Goal: Information Seeking & Learning: Learn about a topic

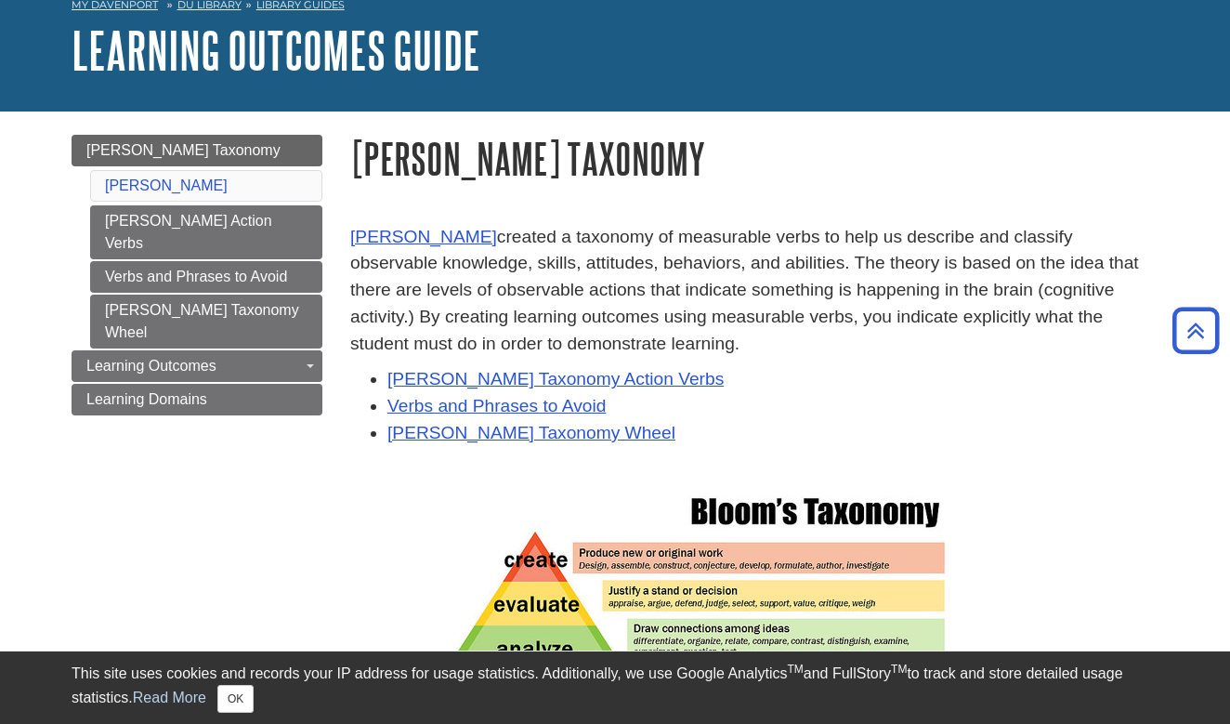
scroll to position [91, 0]
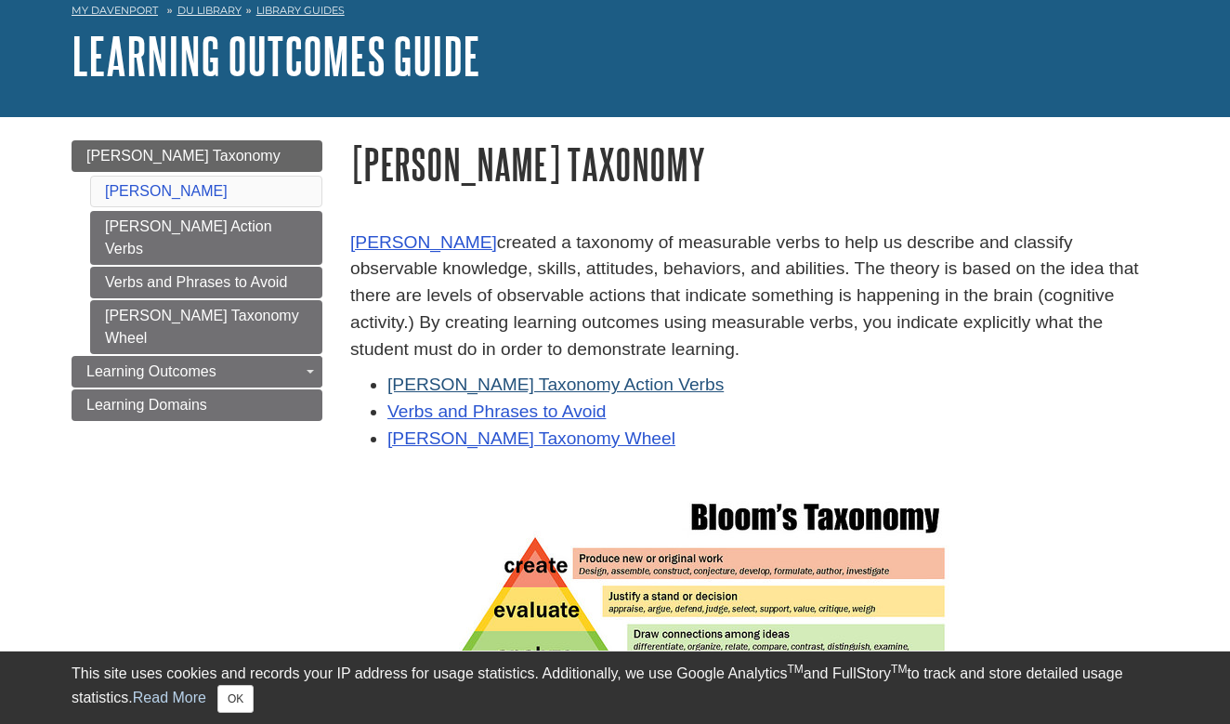
click at [598, 376] on link "[PERSON_NAME] Taxonomy Action Verbs" at bounding box center [555, 384] width 336 height 20
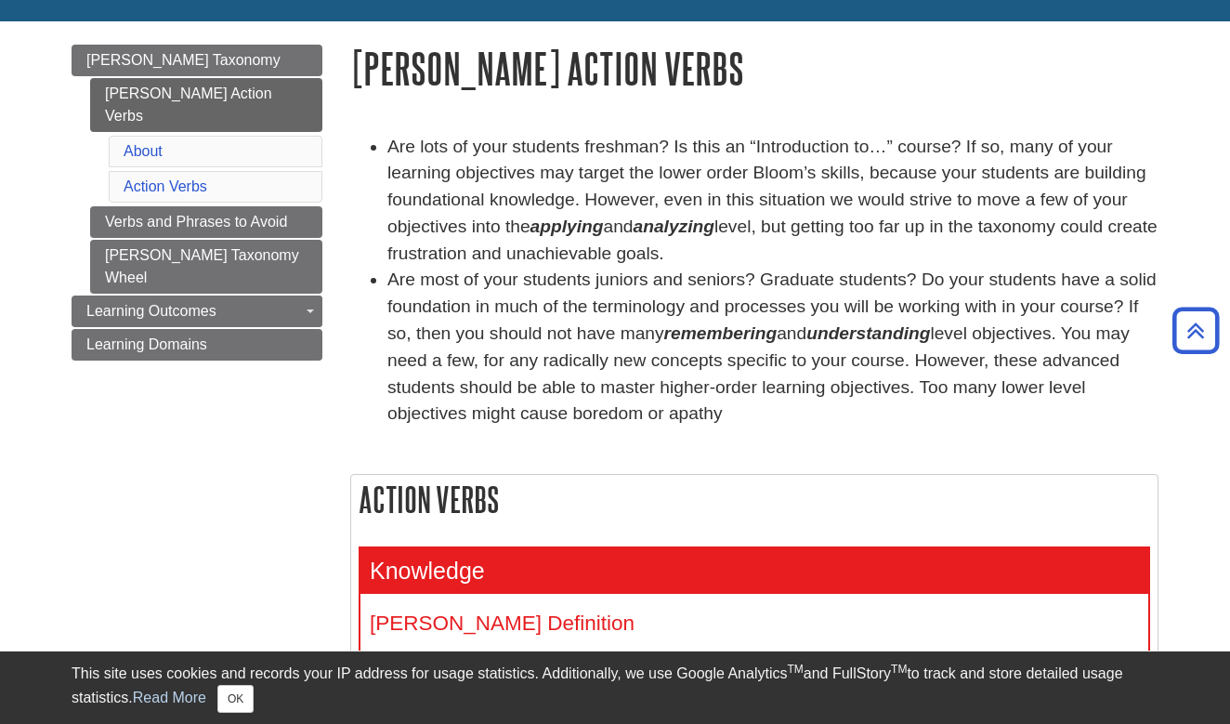
scroll to position [183, 0]
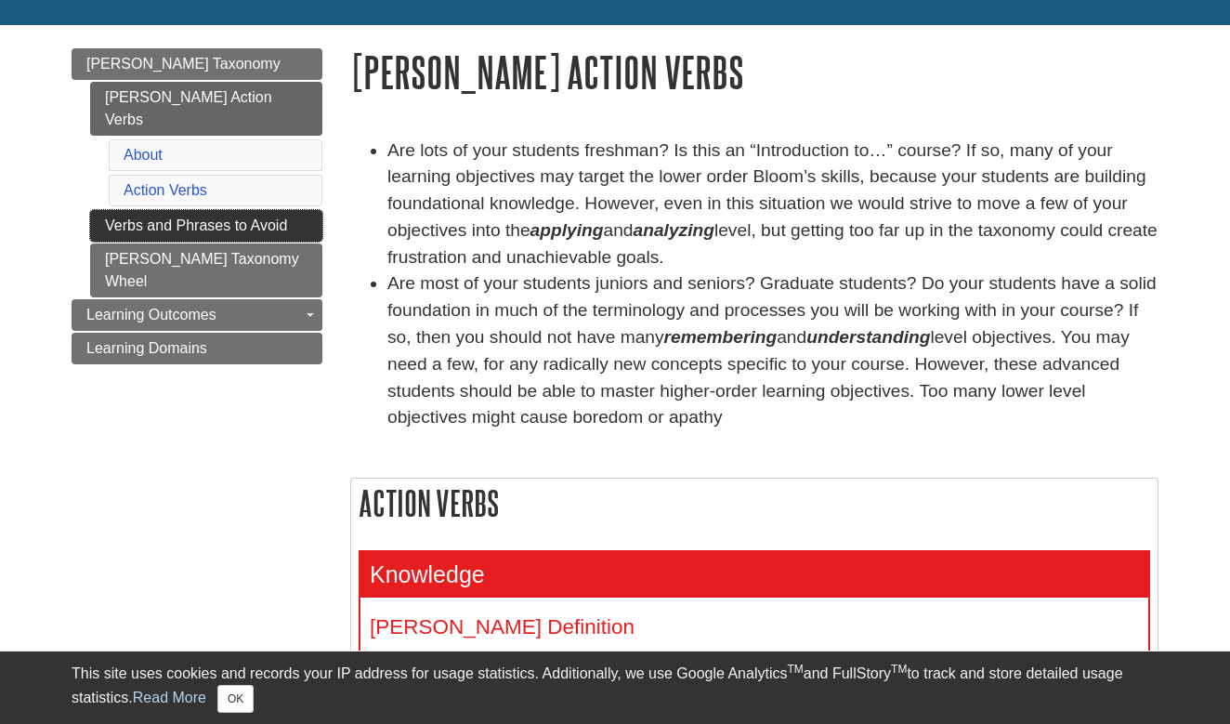
click at [220, 210] on link "Verbs and Phrases to Avoid" at bounding box center [206, 226] width 232 height 32
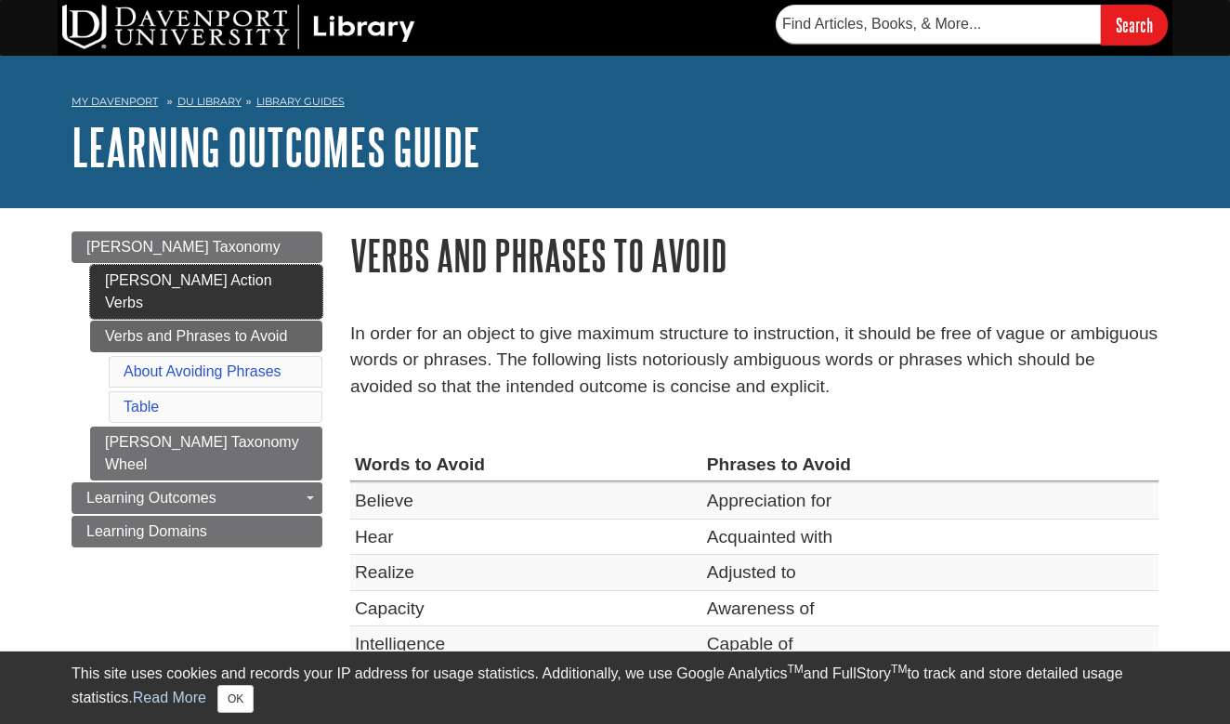
click at [237, 286] on link "[PERSON_NAME] Action Verbs" at bounding box center [206, 292] width 232 height 54
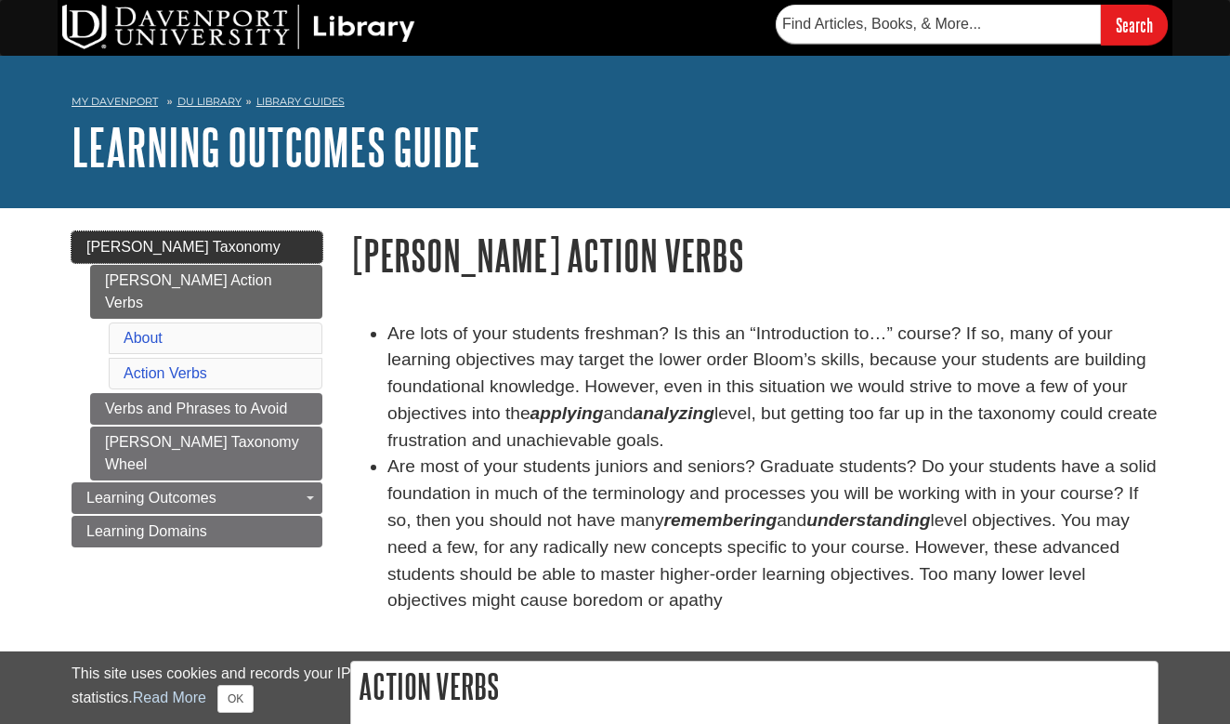
click at [222, 256] on link "[PERSON_NAME] Taxonomy" at bounding box center [197, 247] width 251 height 32
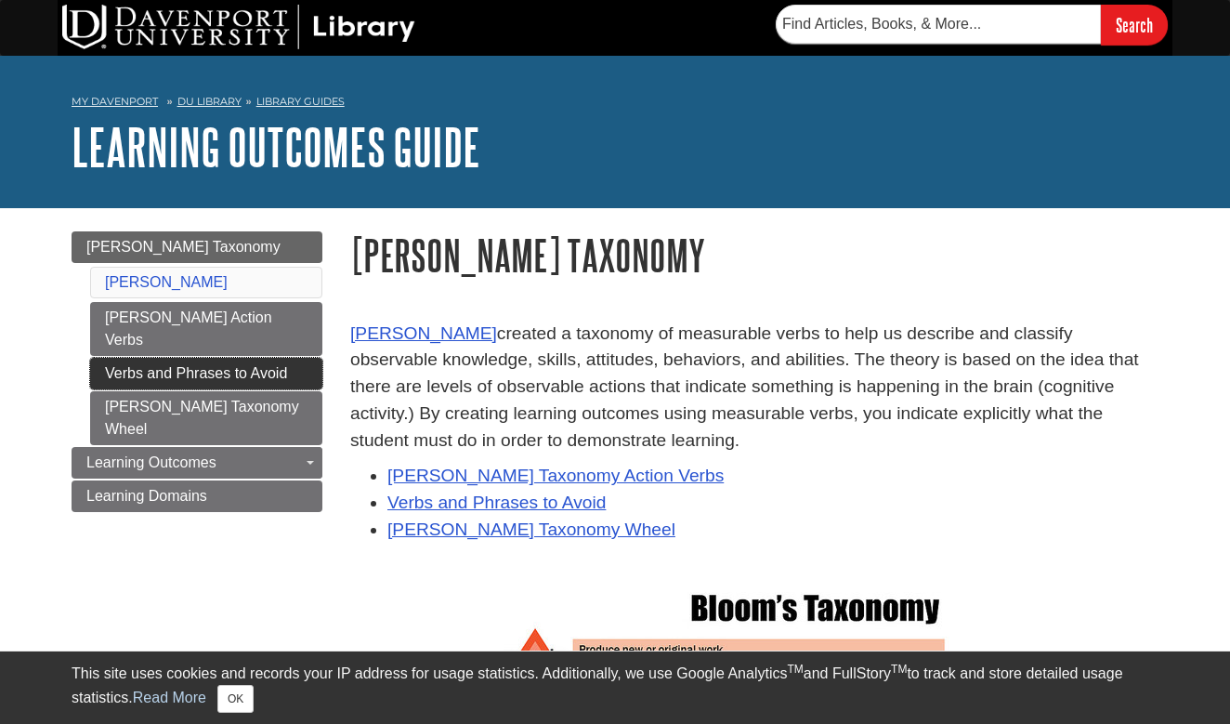
click at [181, 358] on link "Verbs and Phrases to Avoid" at bounding box center [206, 374] width 232 height 32
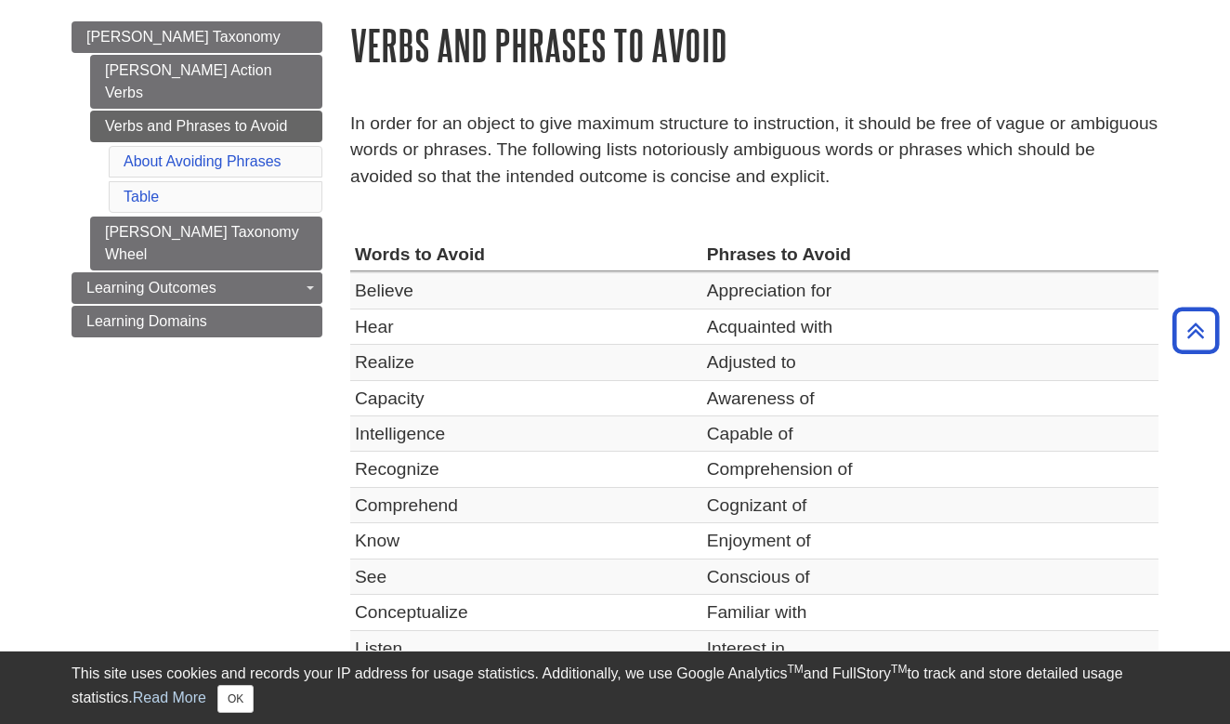
scroll to position [204, 0]
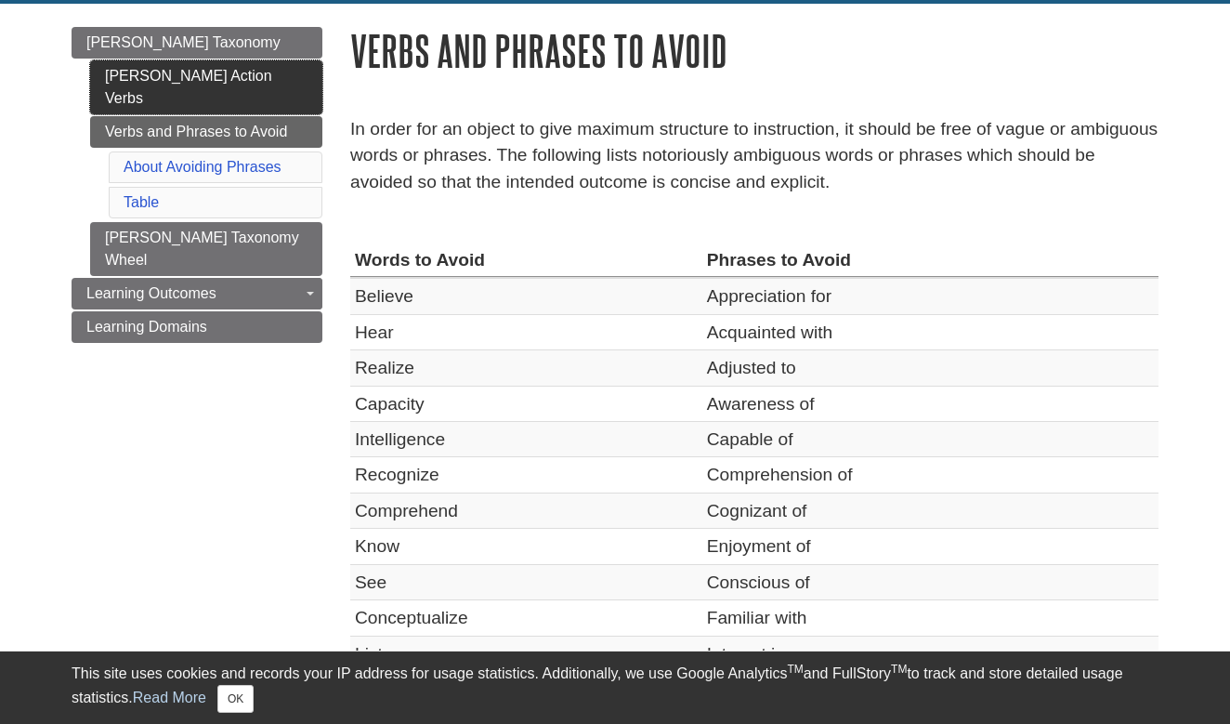
click at [251, 67] on link "[PERSON_NAME] Action Verbs" at bounding box center [206, 87] width 232 height 54
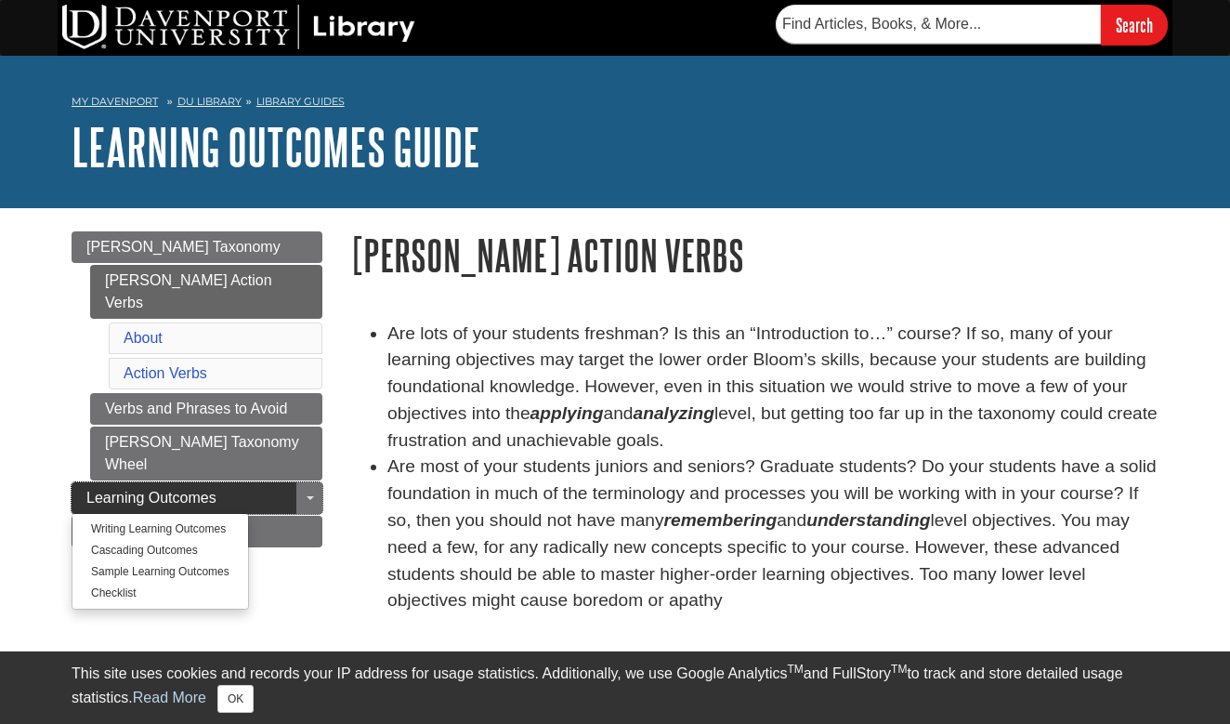
click at [294, 482] on link "Learning Outcomes" at bounding box center [197, 498] width 251 height 32
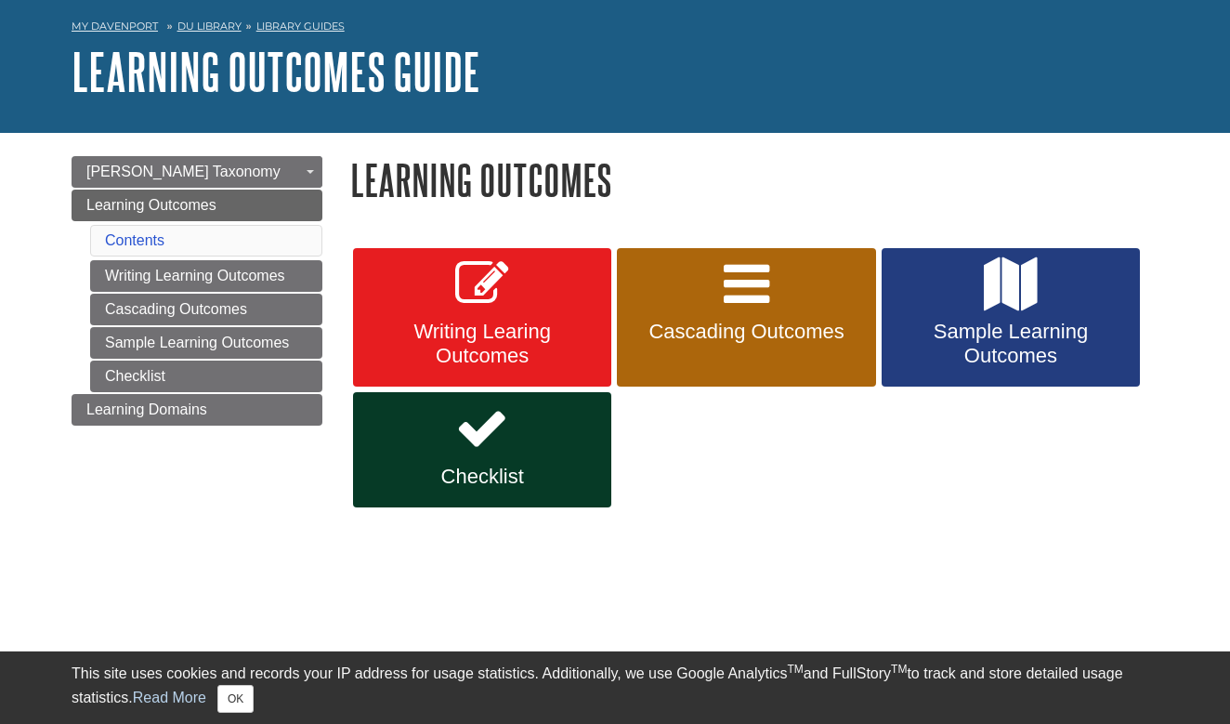
scroll to position [83, 0]
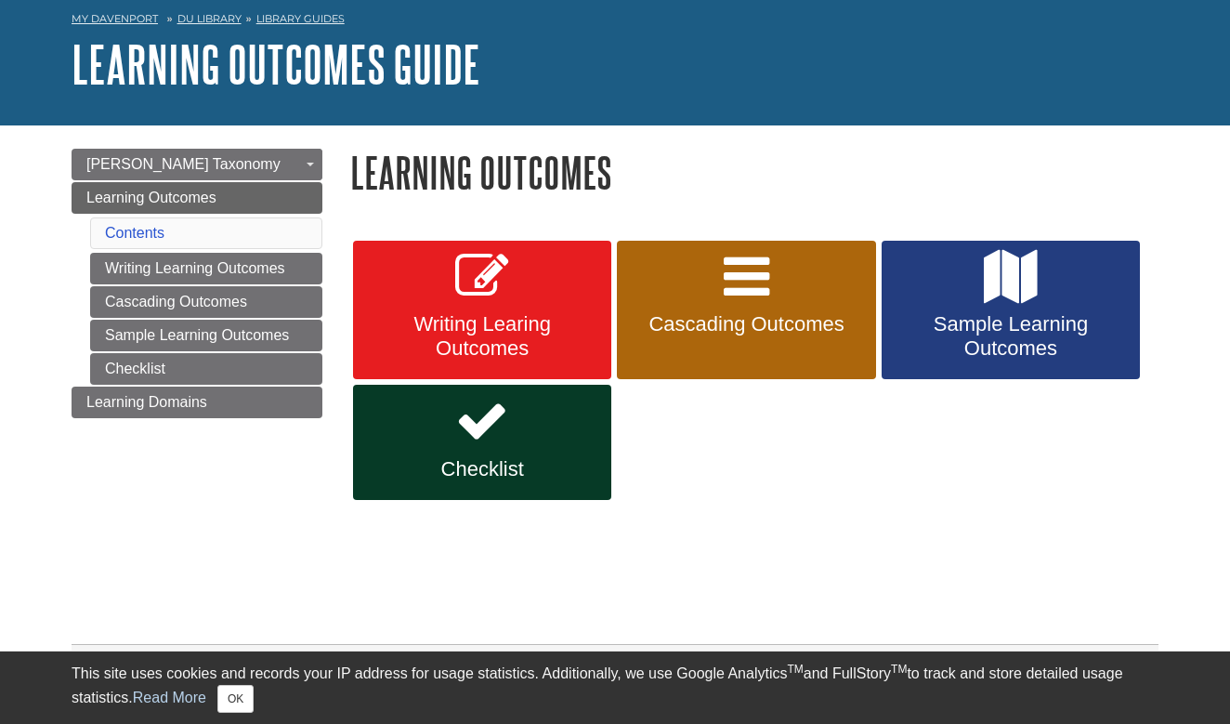
click at [1040, 348] on span "Sample Learning Outcomes" at bounding box center [1011, 336] width 230 height 48
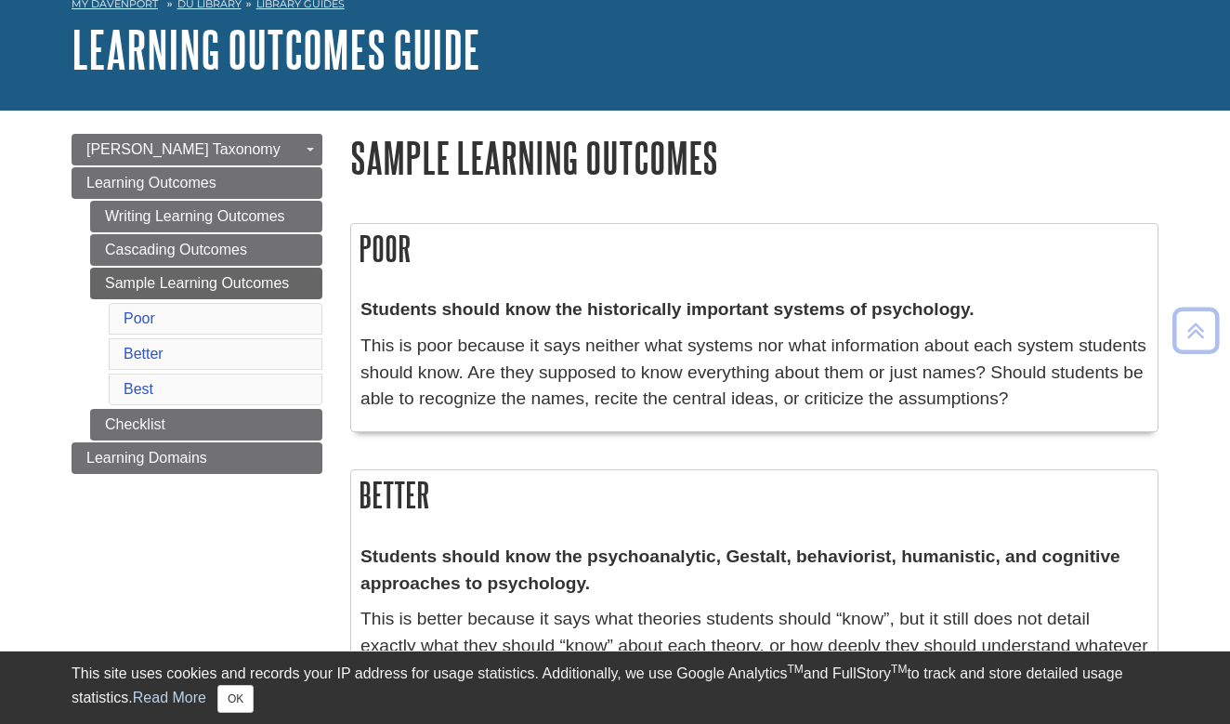
scroll to position [90, 0]
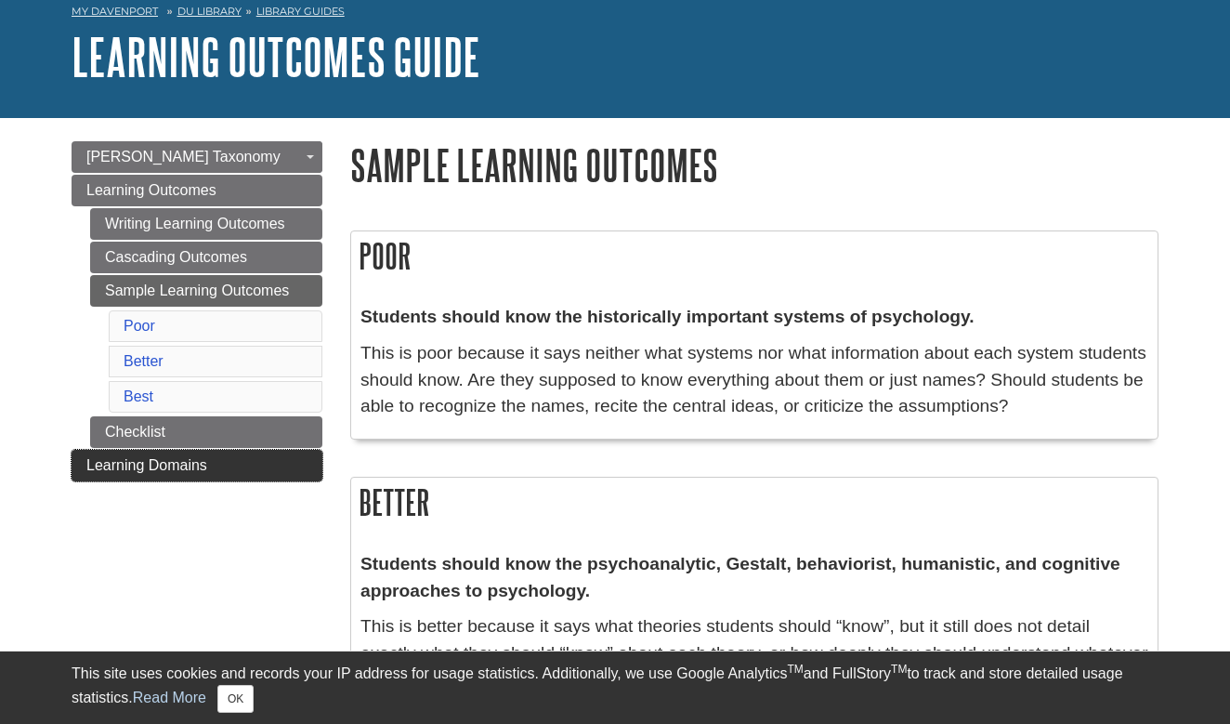
click at [179, 479] on link "Learning Domains" at bounding box center [197, 466] width 251 height 32
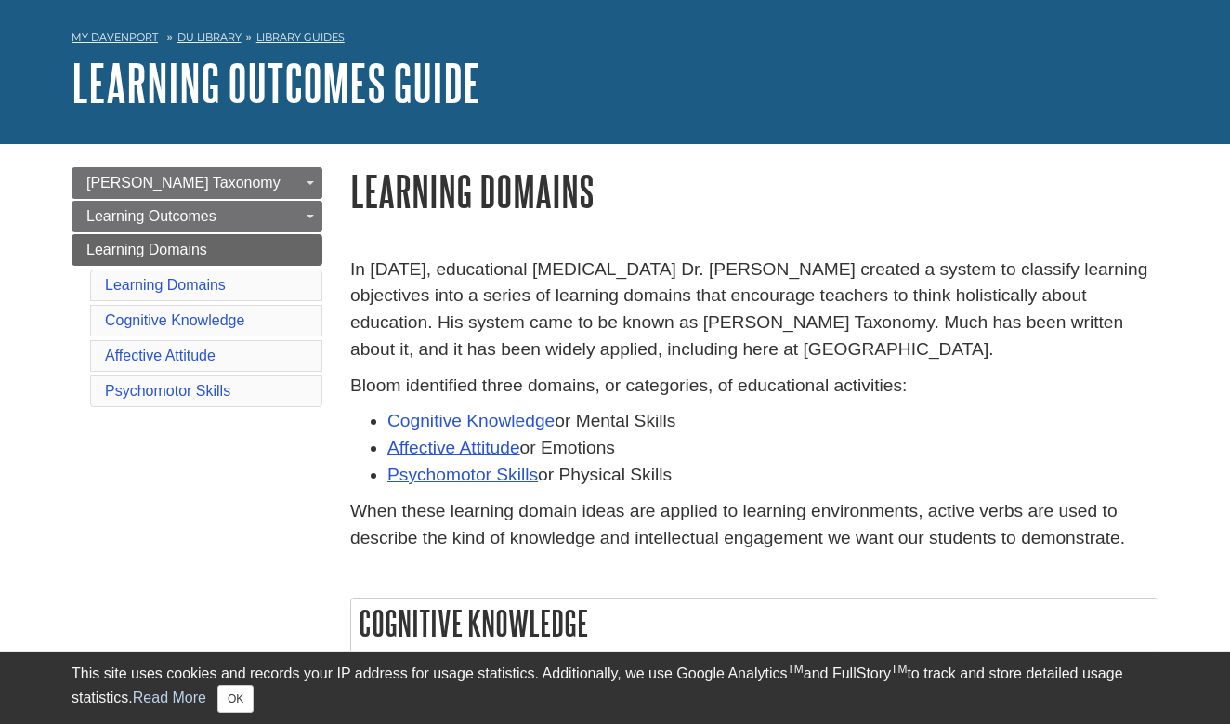
scroll to position [90, 0]
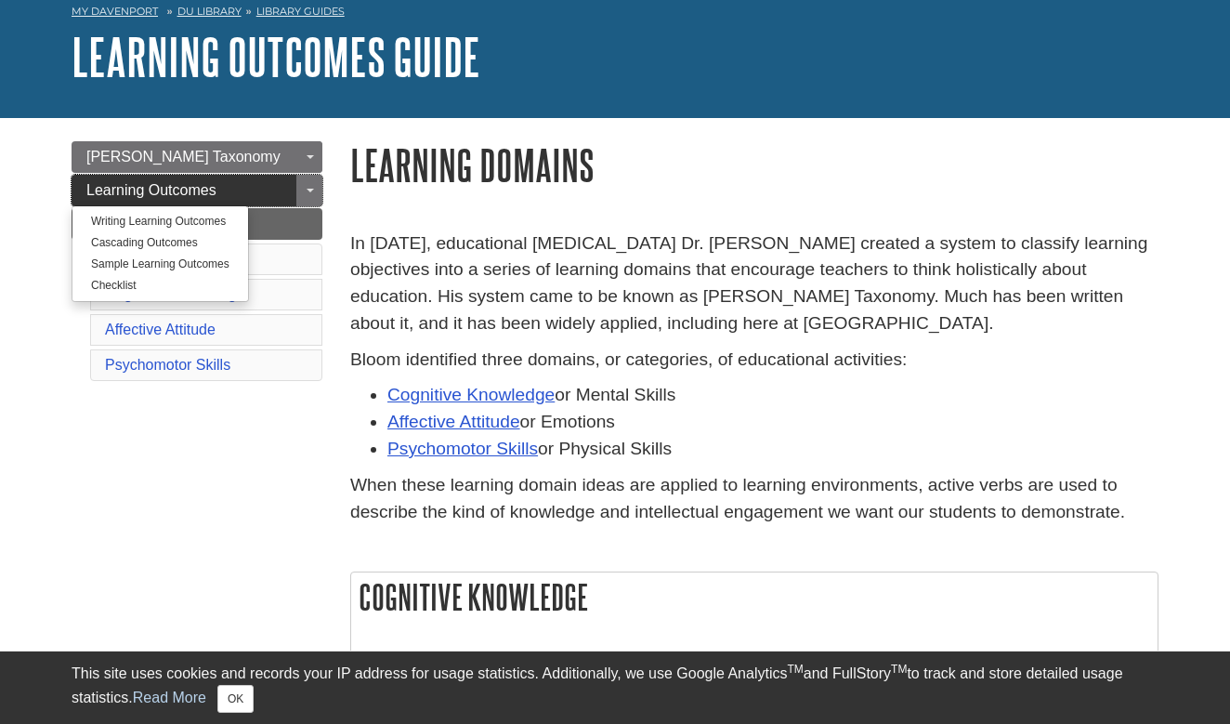
click at [179, 182] on span "Learning Outcomes" at bounding box center [151, 190] width 130 height 16
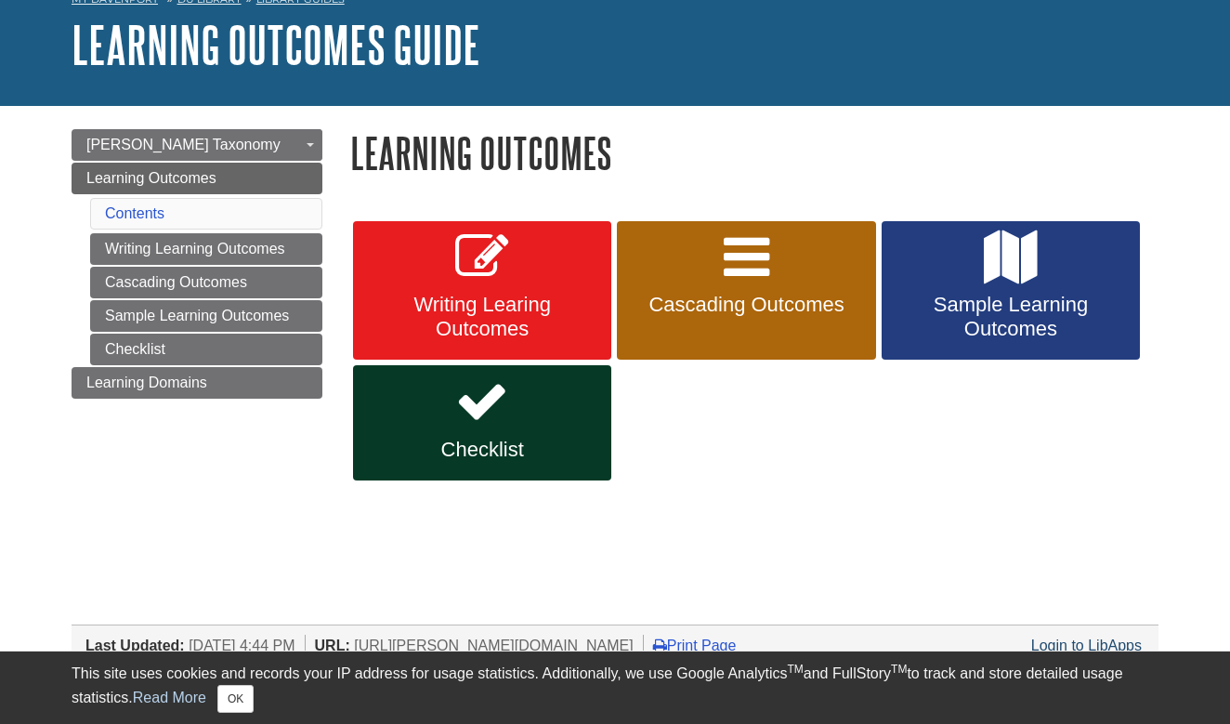
scroll to position [103, 0]
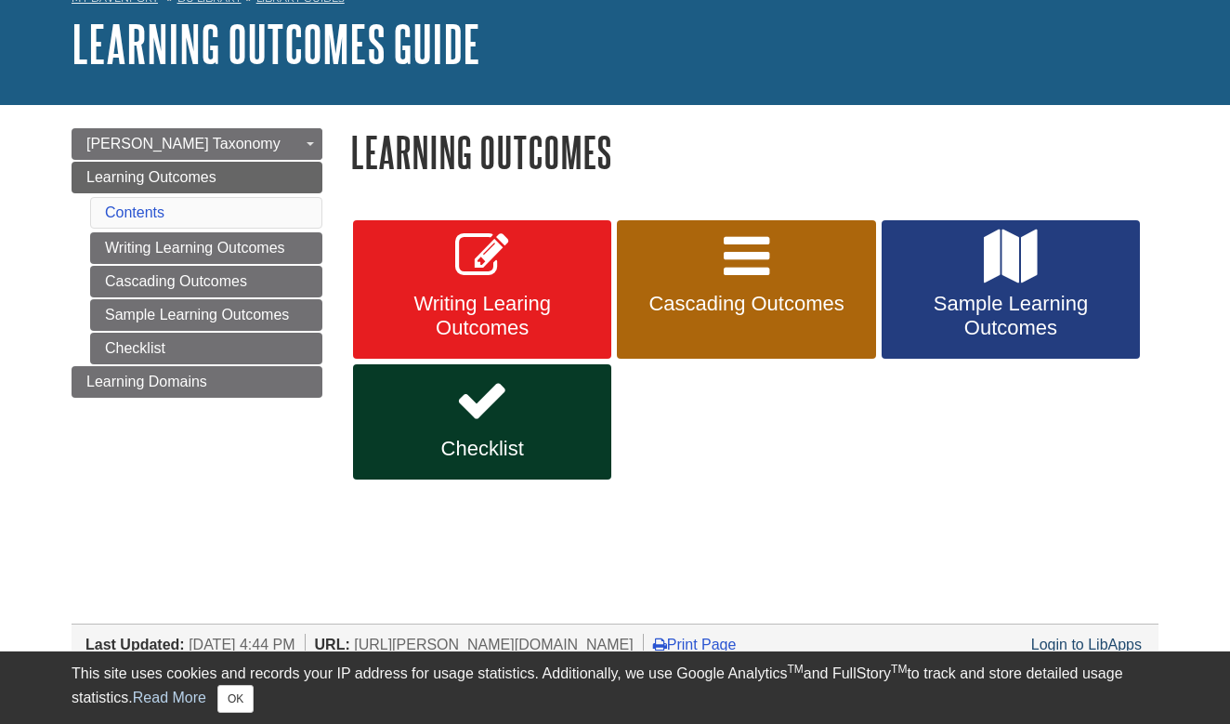
click at [564, 283] on link "Writing Learing Outcomes" at bounding box center [482, 289] width 258 height 139
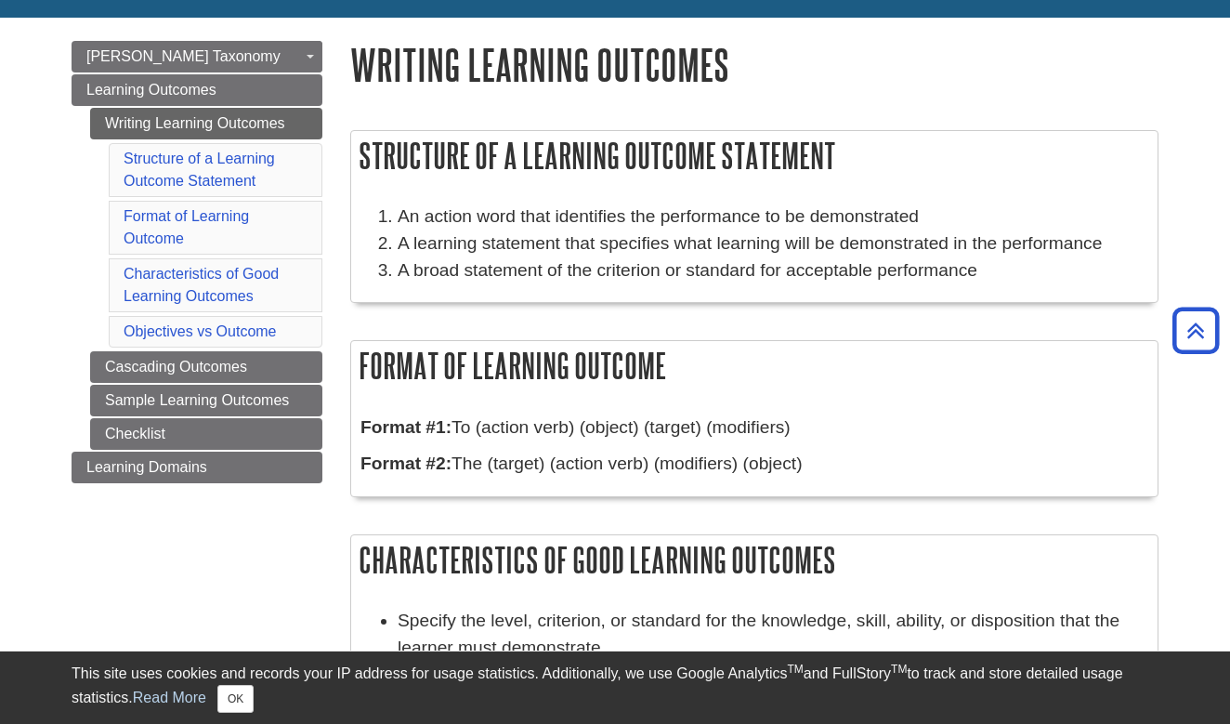
scroll to position [171, 0]
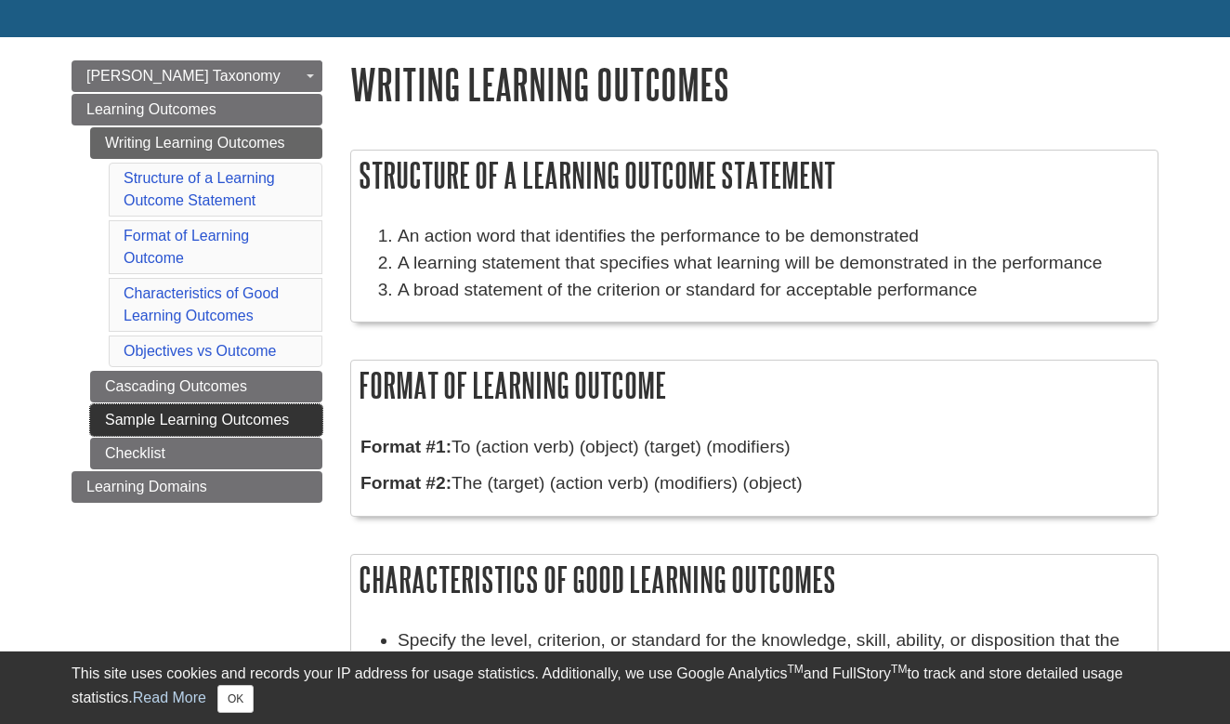
click at [212, 414] on link "Sample Learning Outcomes" at bounding box center [206, 420] width 232 height 32
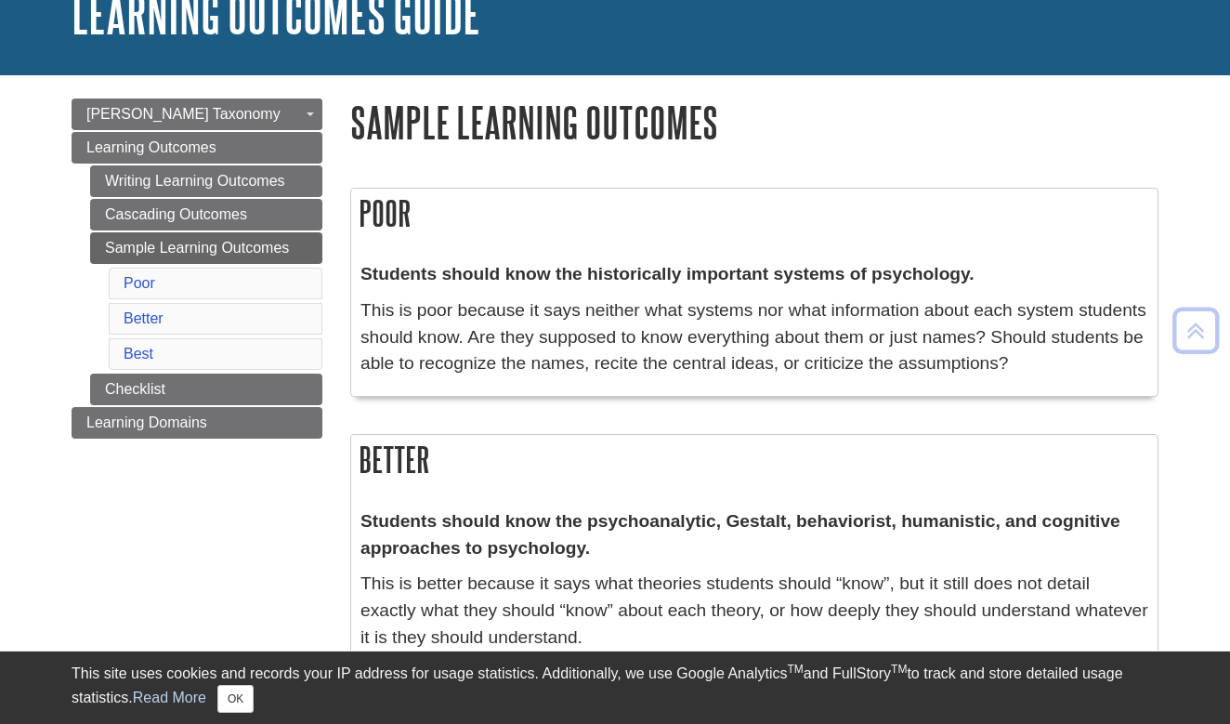
scroll to position [131, 0]
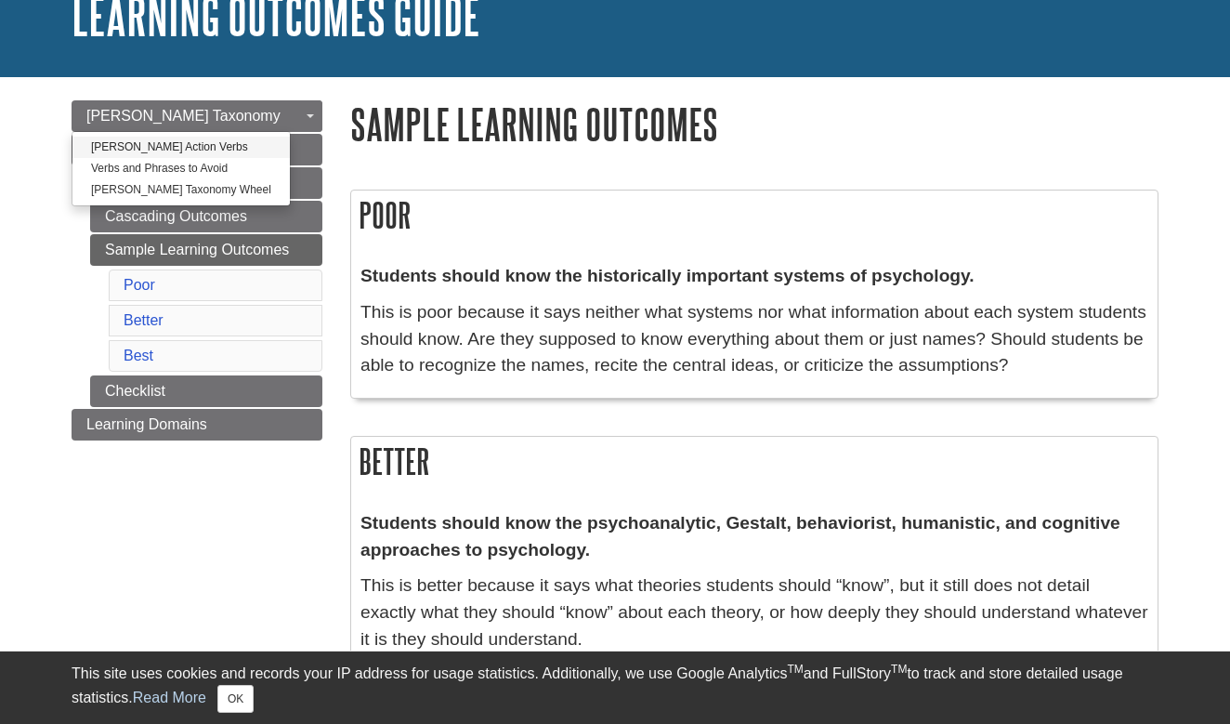
click at [211, 137] on link "[PERSON_NAME] Action Verbs" at bounding box center [180, 147] width 217 height 21
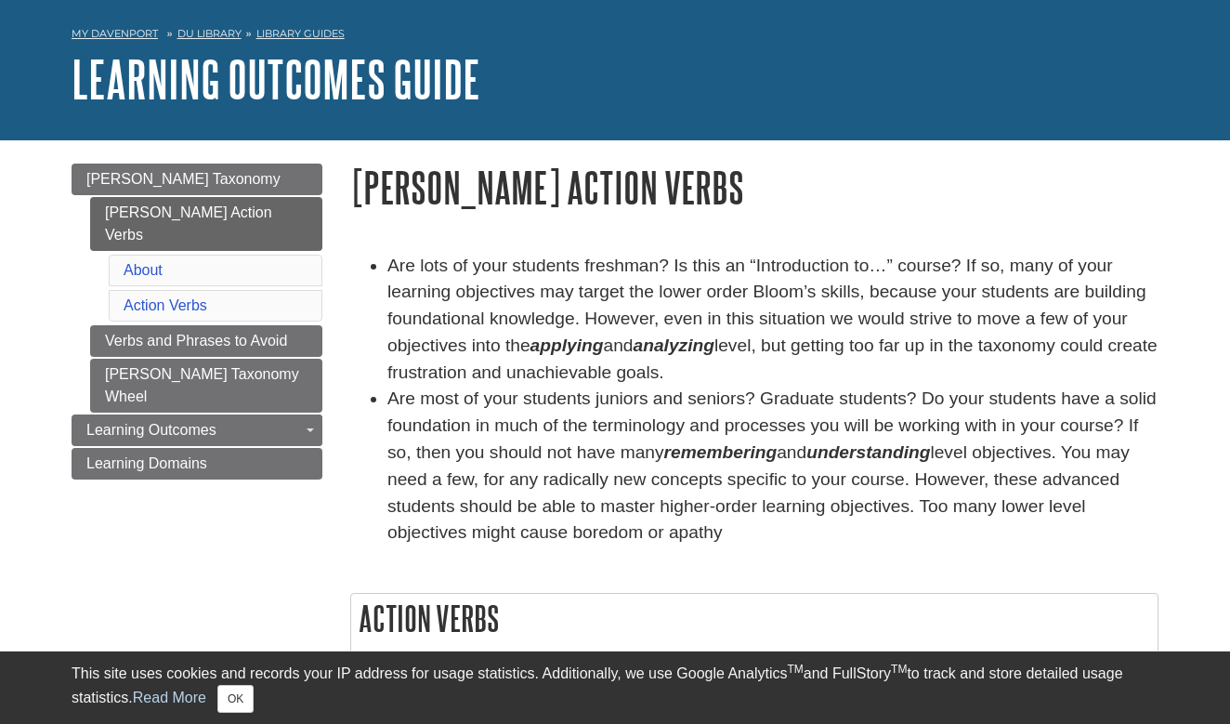
scroll to position [66, 0]
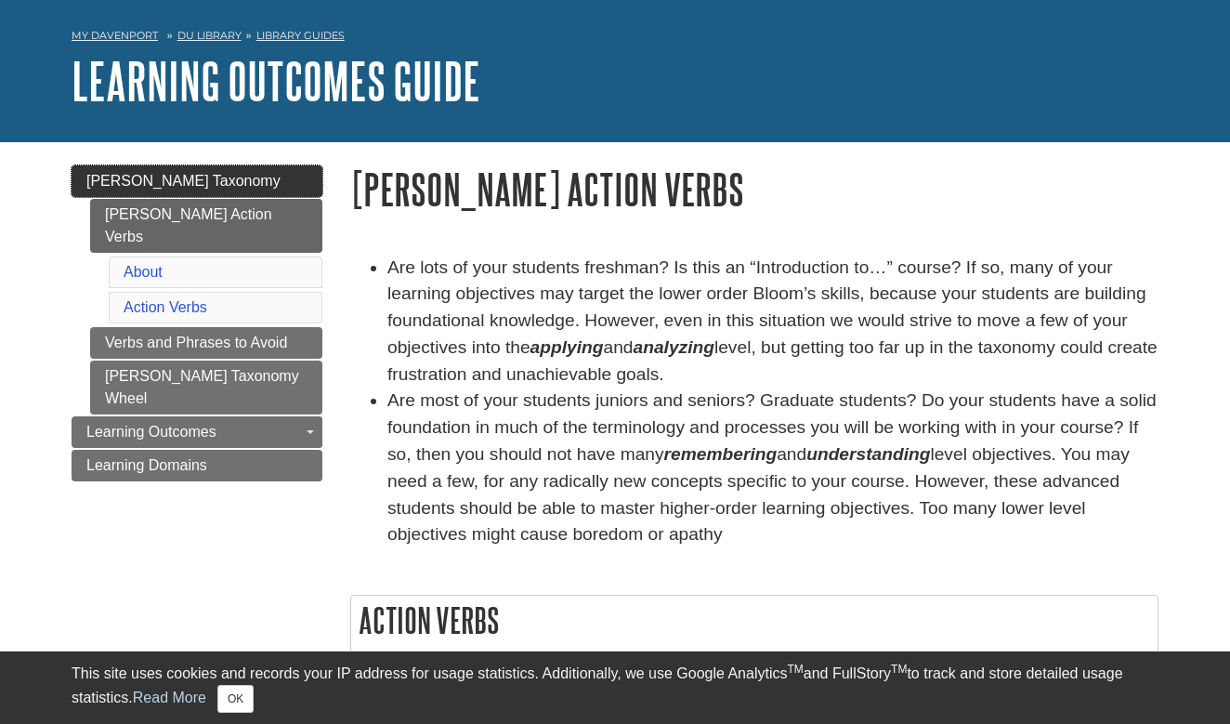
click at [231, 178] on link "[PERSON_NAME] Taxonomy" at bounding box center [197, 181] width 251 height 32
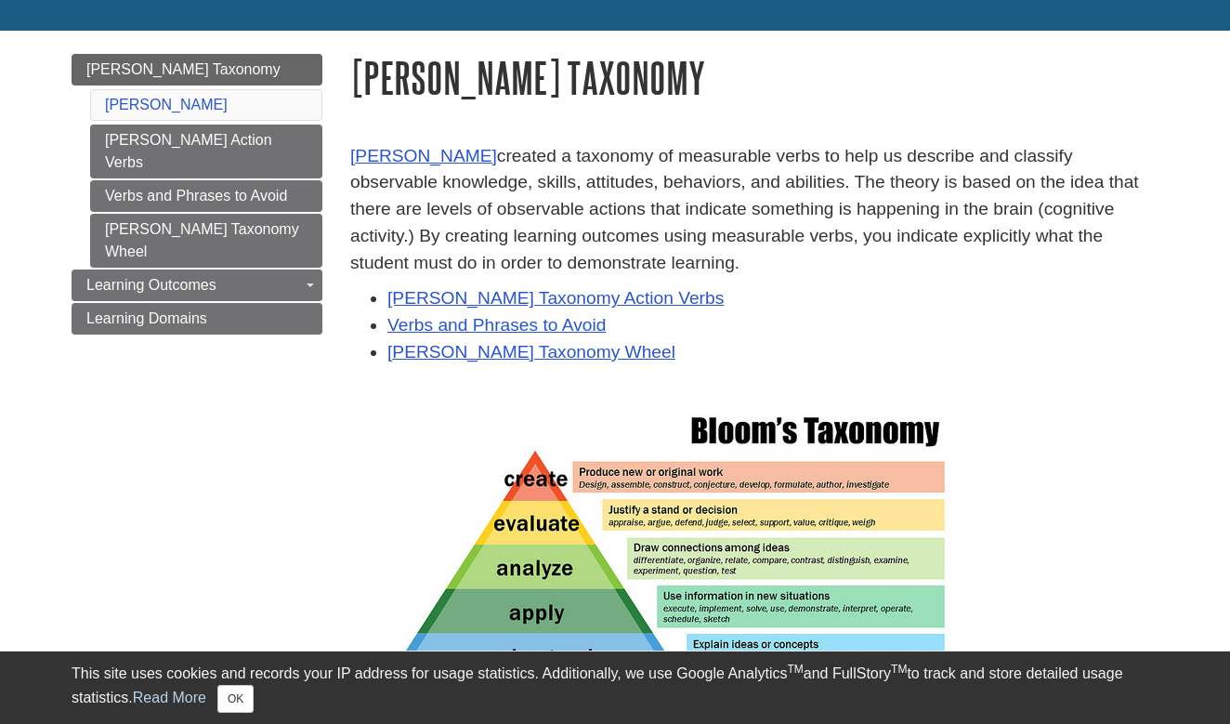
scroll to position [202, 0]
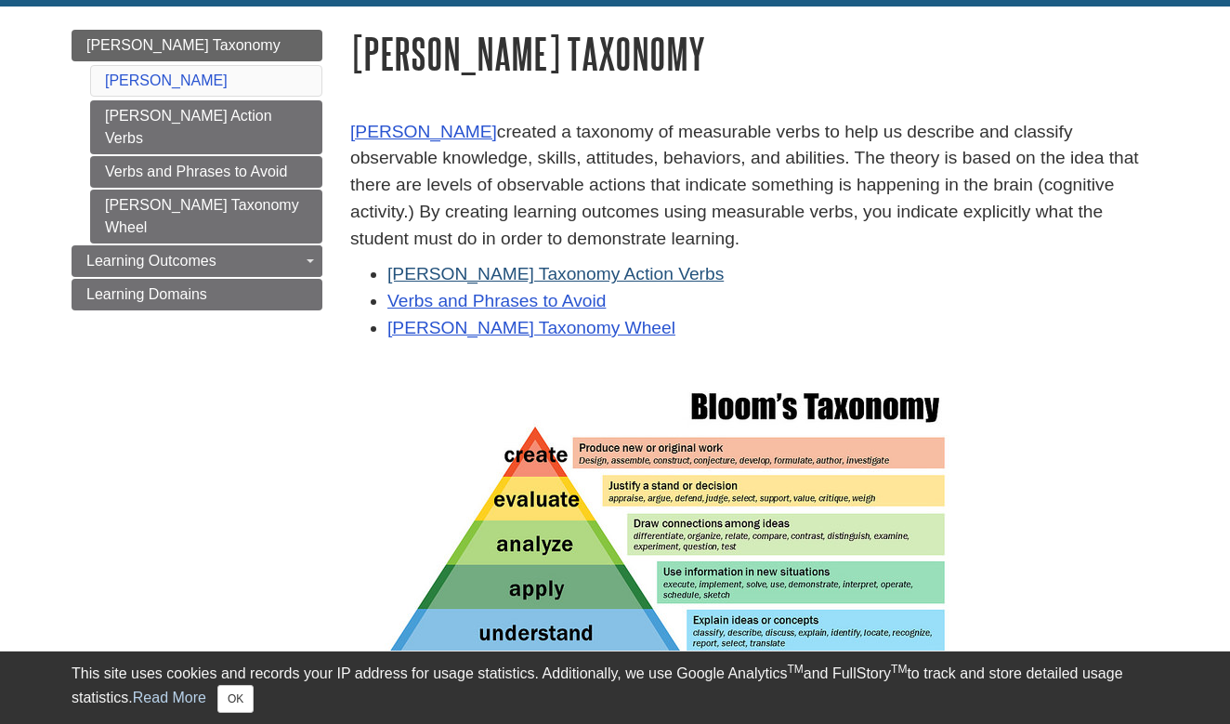
click at [511, 273] on link "Bloom's Taxonomy Action Verbs" at bounding box center [555, 274] width 336 height 20
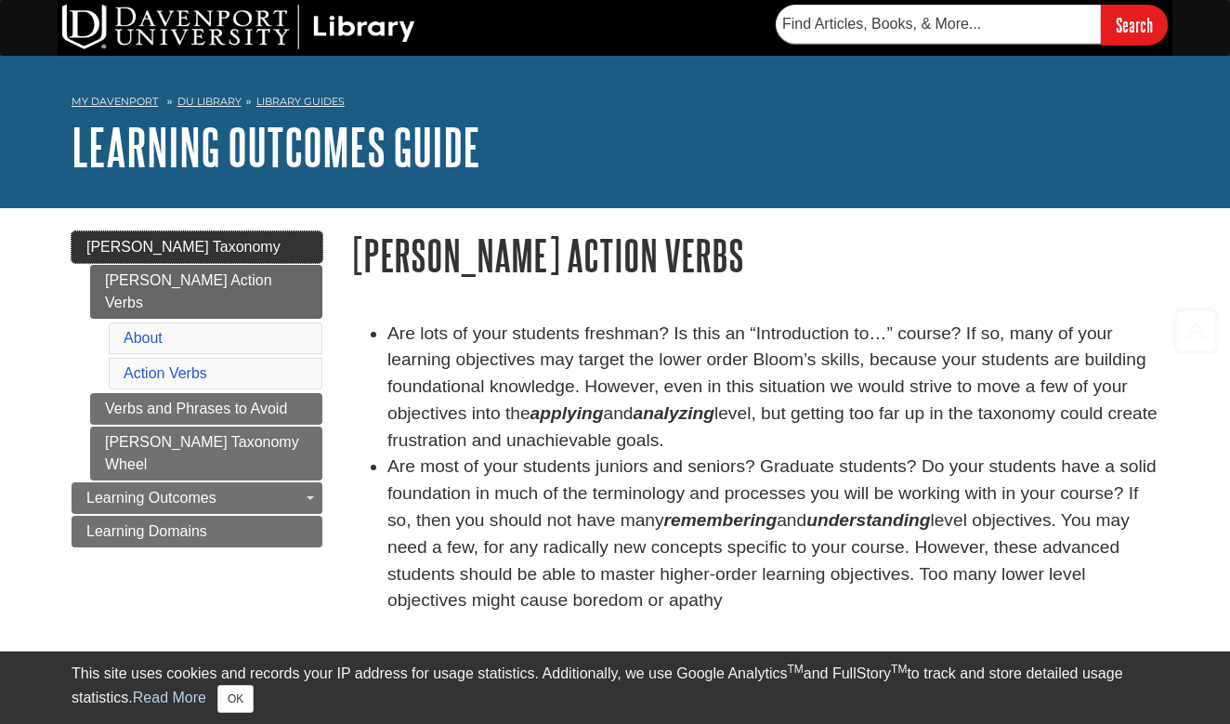
click at [223, 250] on link "[PERSON_NAME] Taxonomy" at bounding box center [197, 247] width 251 height 32
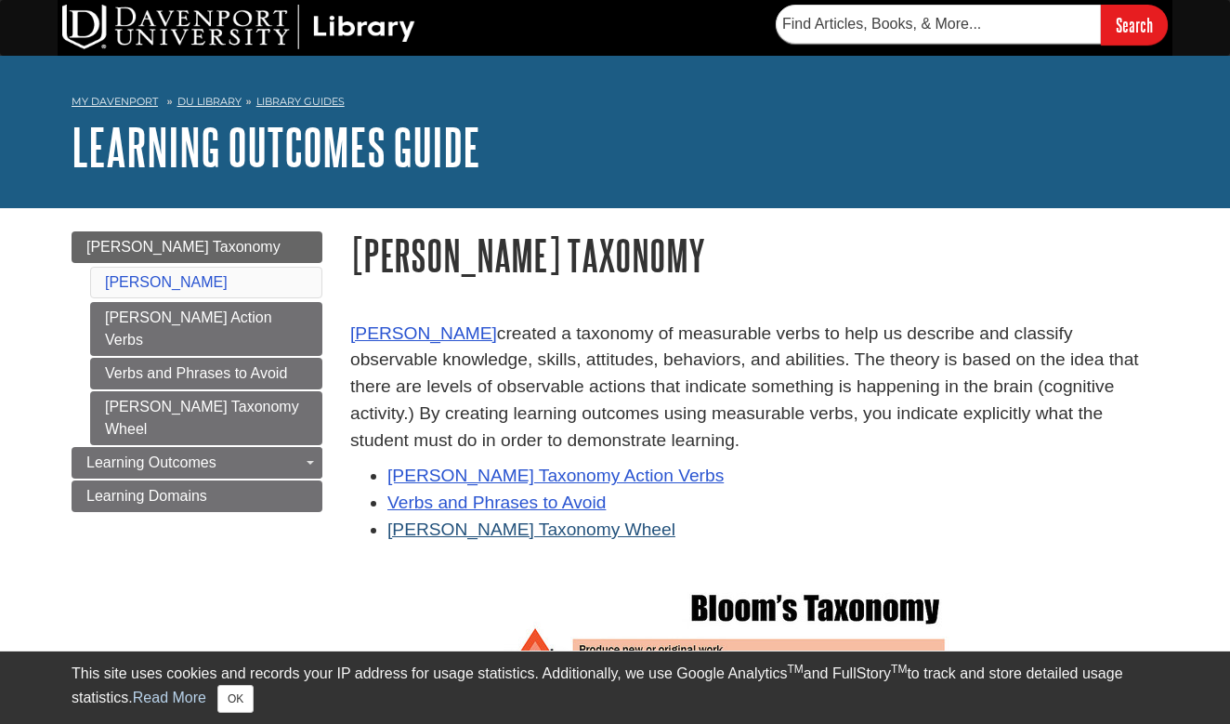
click at [475, 519] on link "[PERSON_NAME] Taxonomy Wheel" at bounding box center [531, 529] width 288 height 20
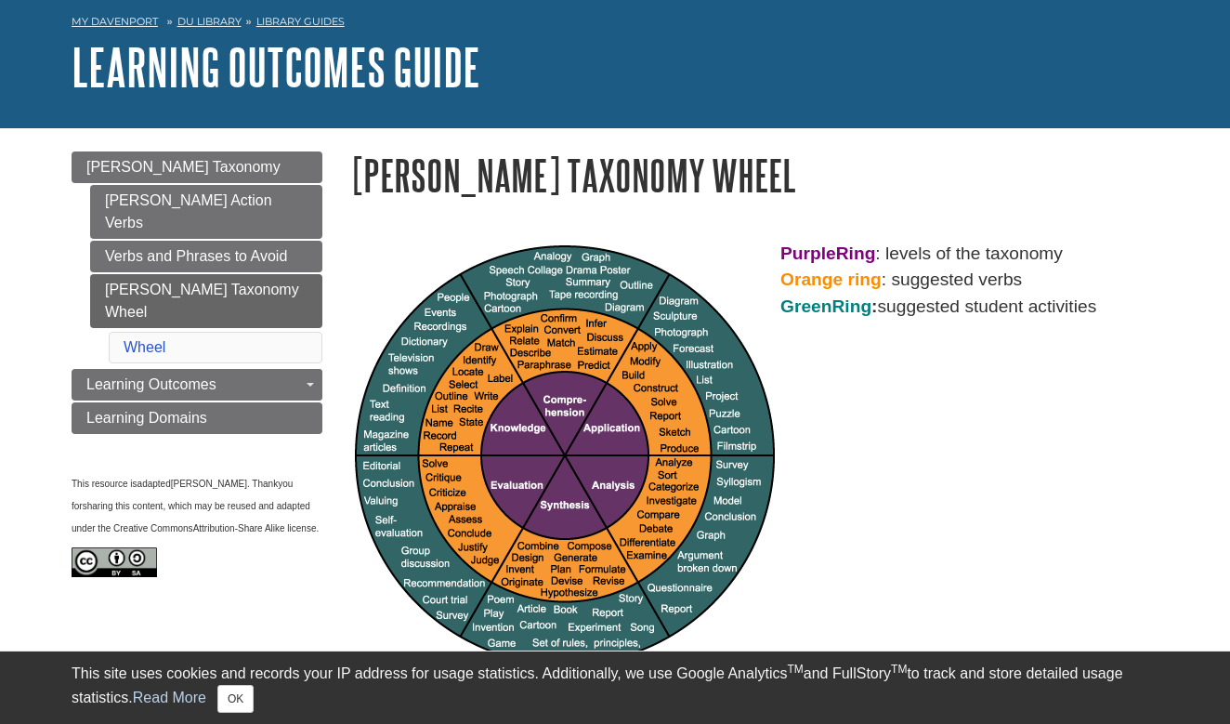
scroll to position [112, 0]
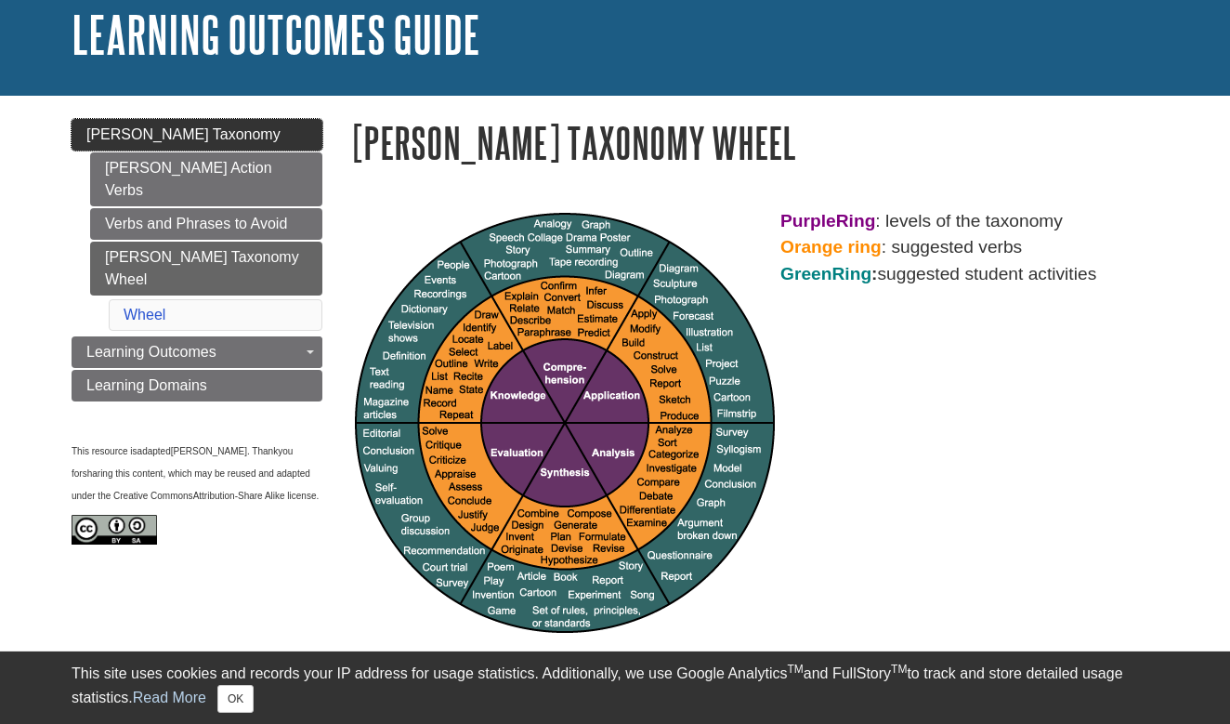
click at [262, 143] on link "[PERSON_NAME] Taxonomy" at bounding box center [197, 135] width 251 height 32
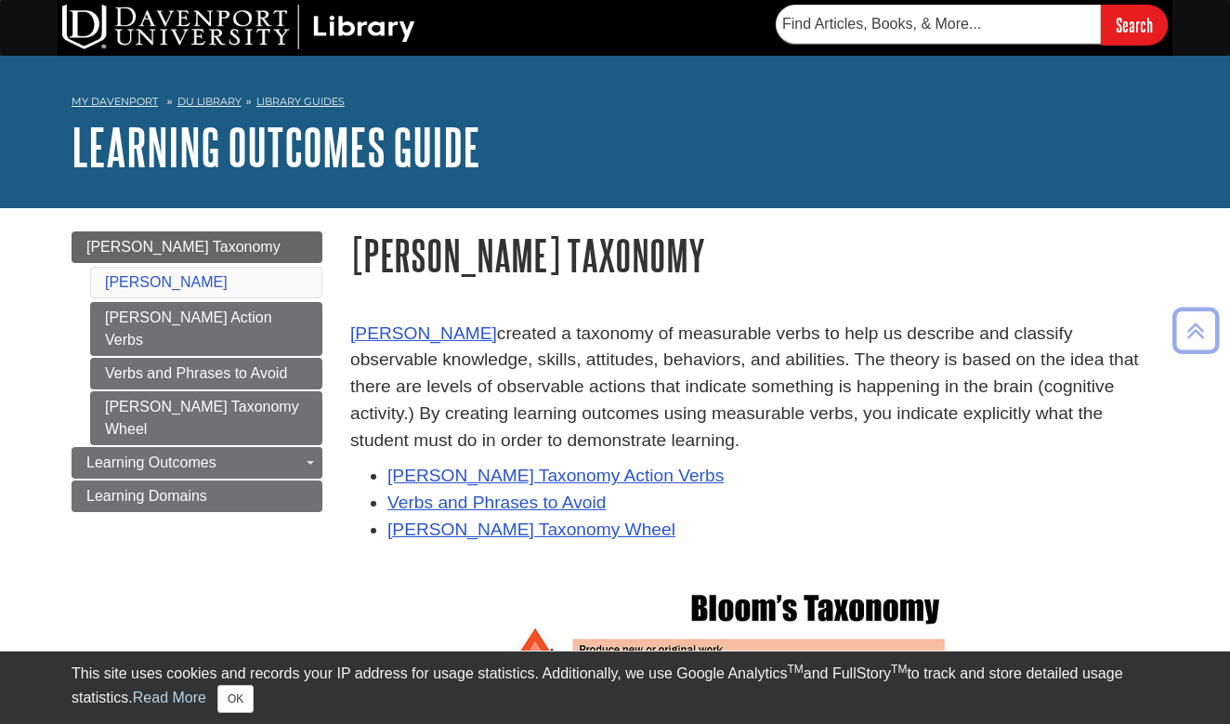
scroll to position [8, 0]
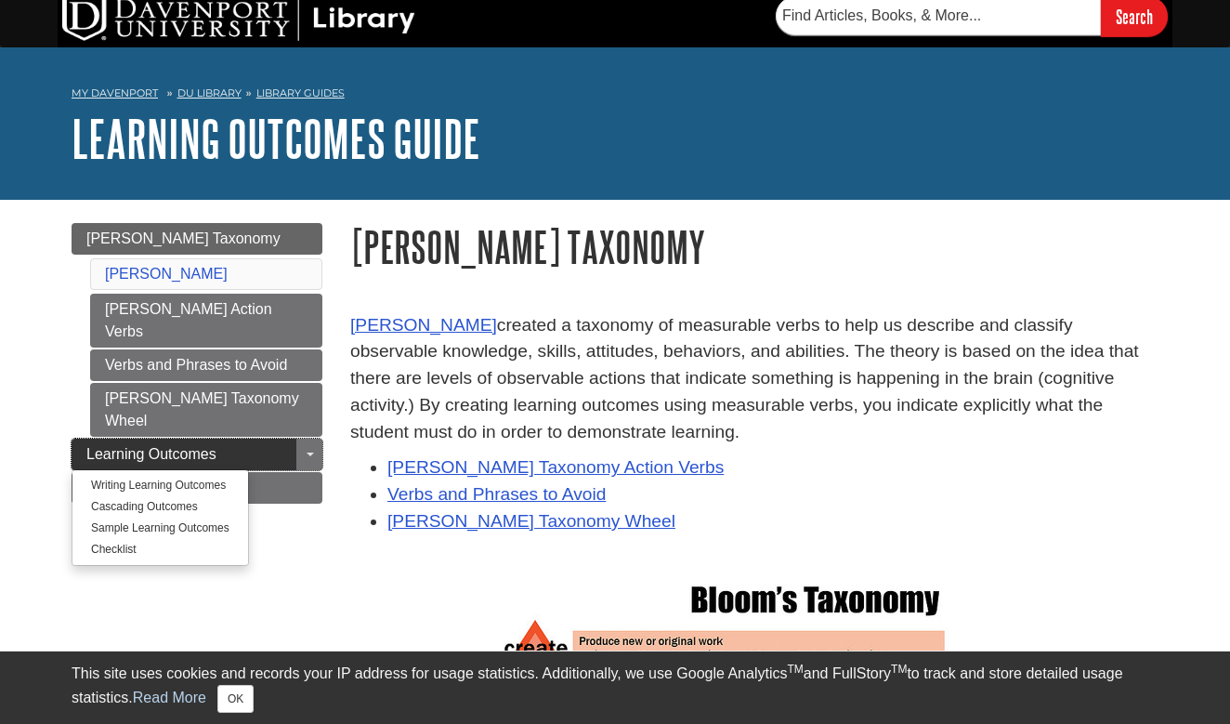
click at [286, 438] on link "Learning Outcomes" at bounding box center [197, 454] width 251 height 32
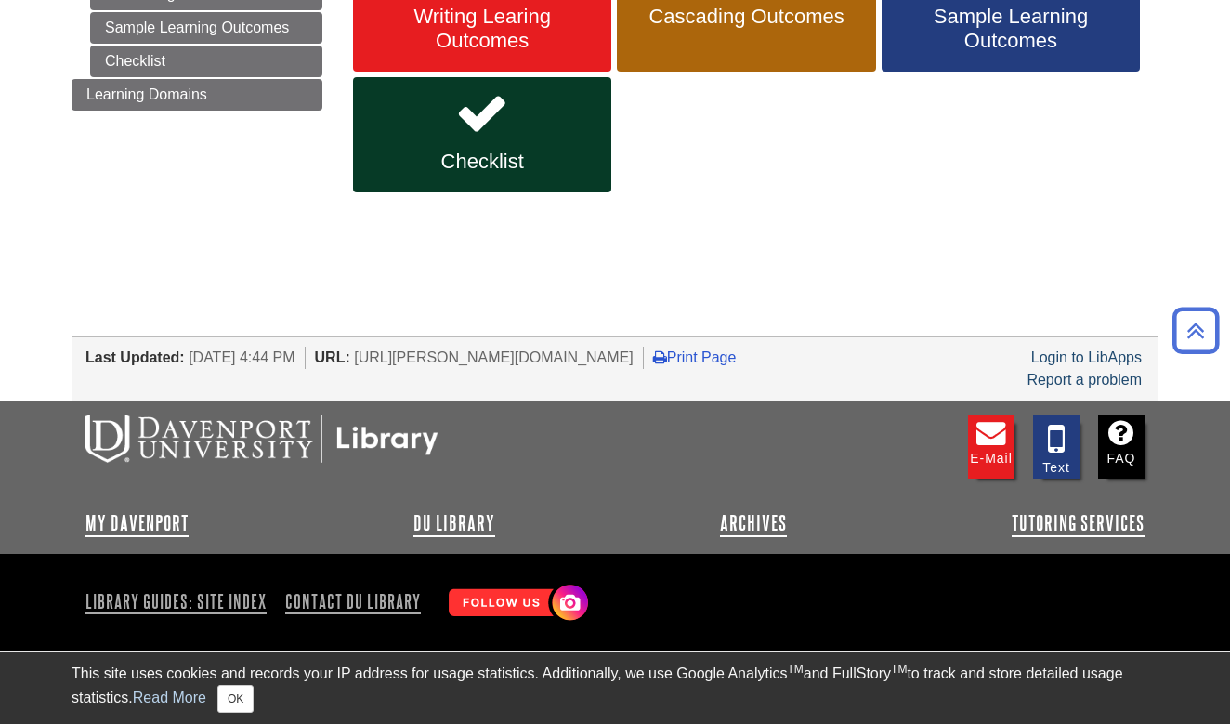
scroll to position [388, 0]
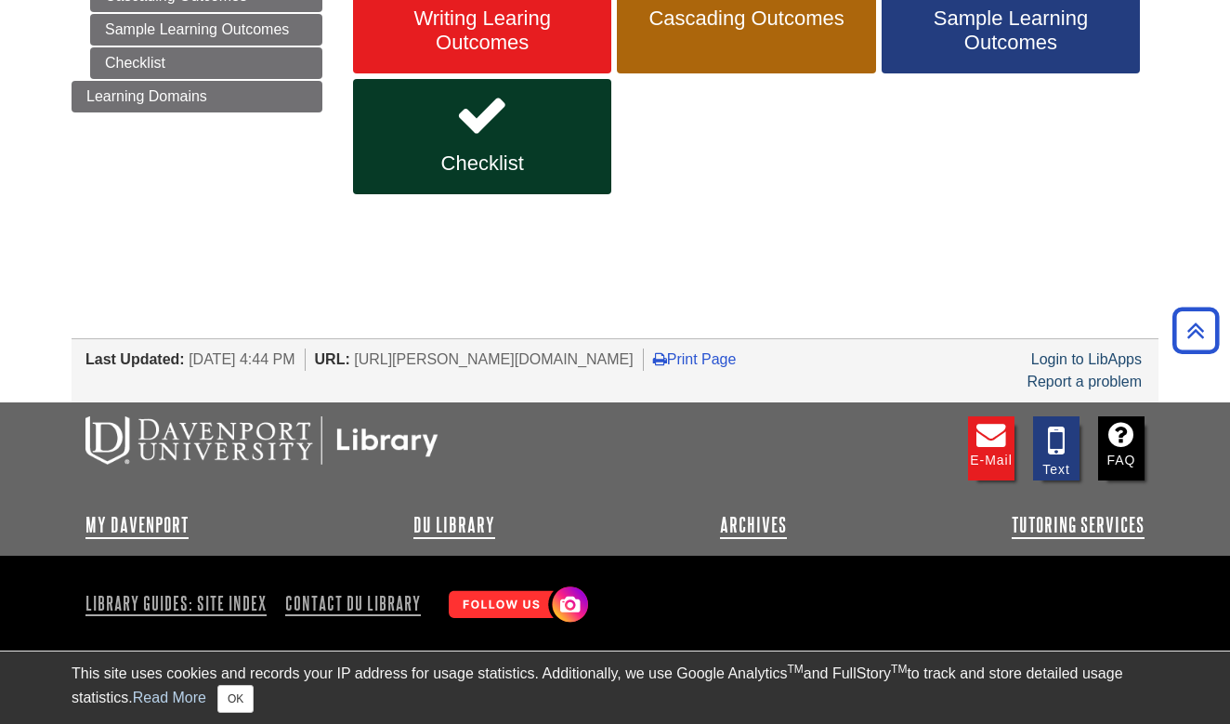
click at [1010, 56] on link "Sample Learning Outcomes" at bounding box center [1011, 4] width 258 height 139
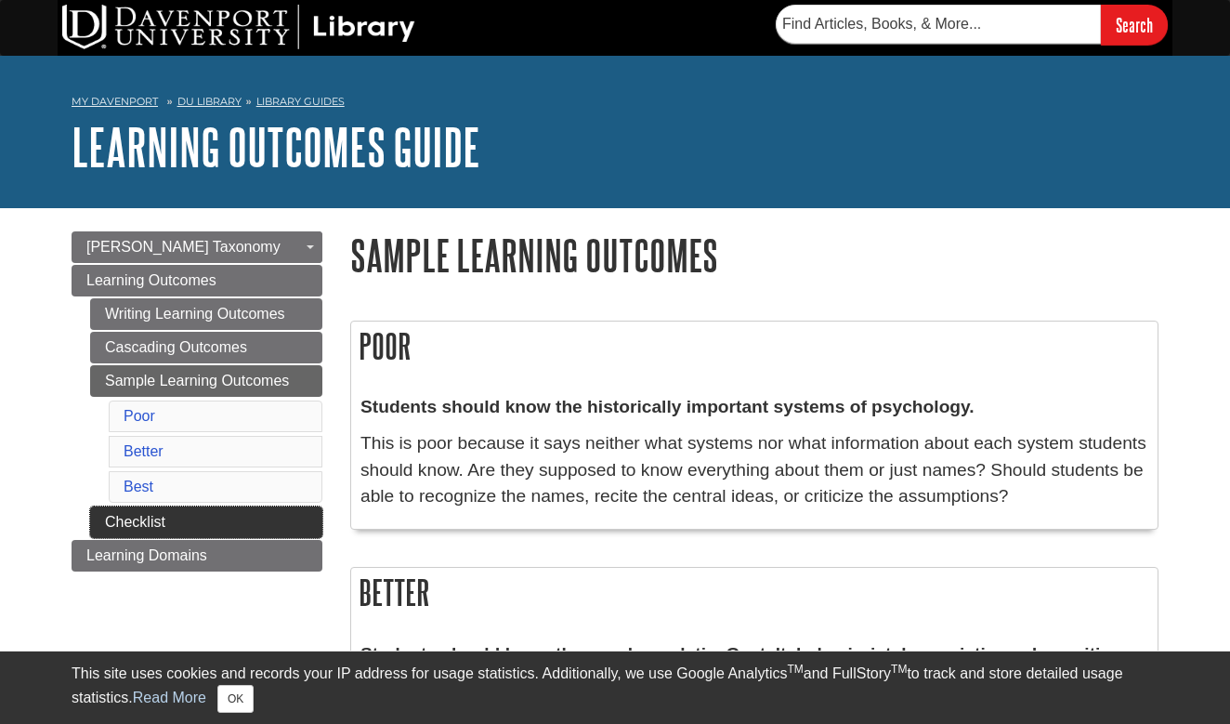
click at [229, 517] on link "Checklist" at bounding box center [206, 522] width 232 height 32
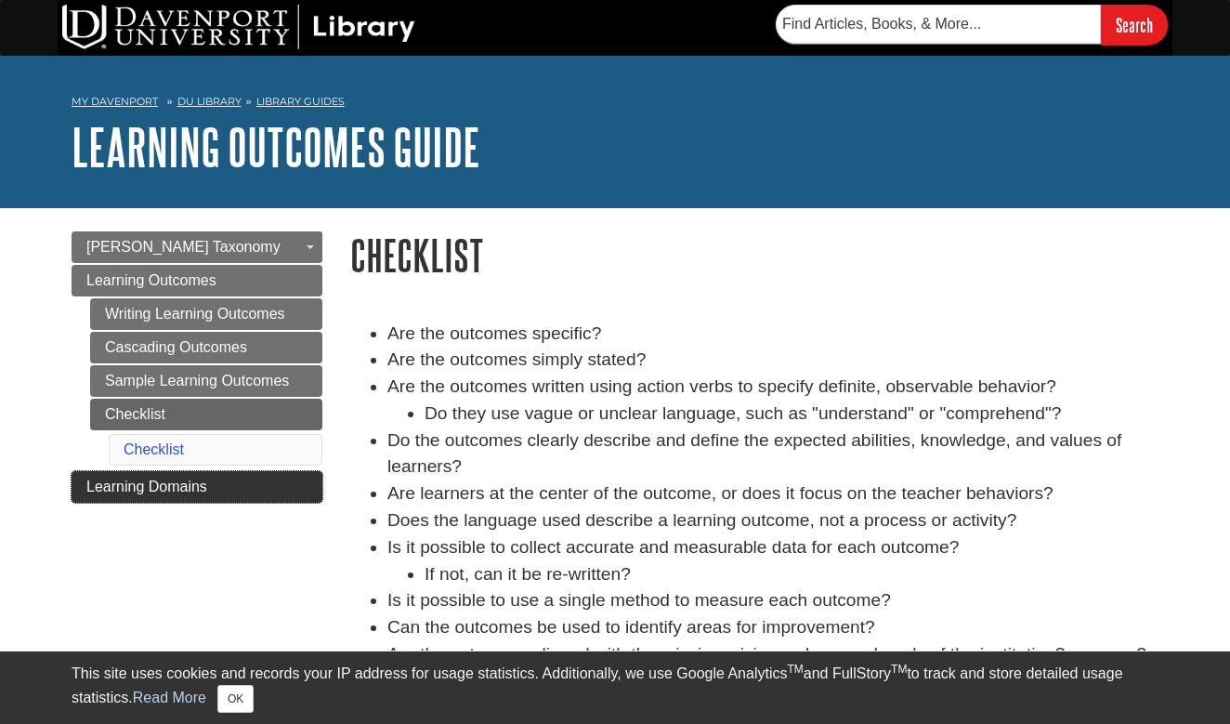
click at [220, 501] on link "Learning Domains" at bounding box center [197, 487] width 251 height 32
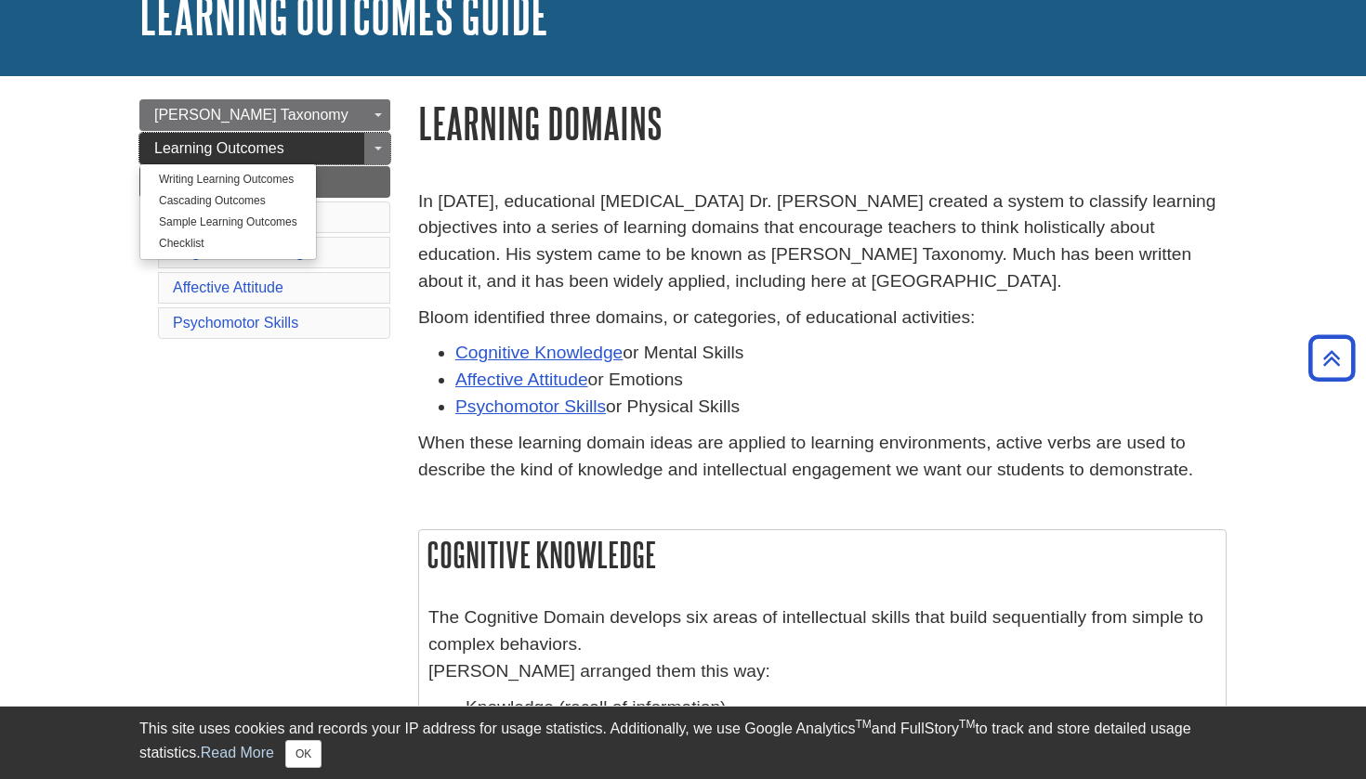
scroll to position [59, 0]
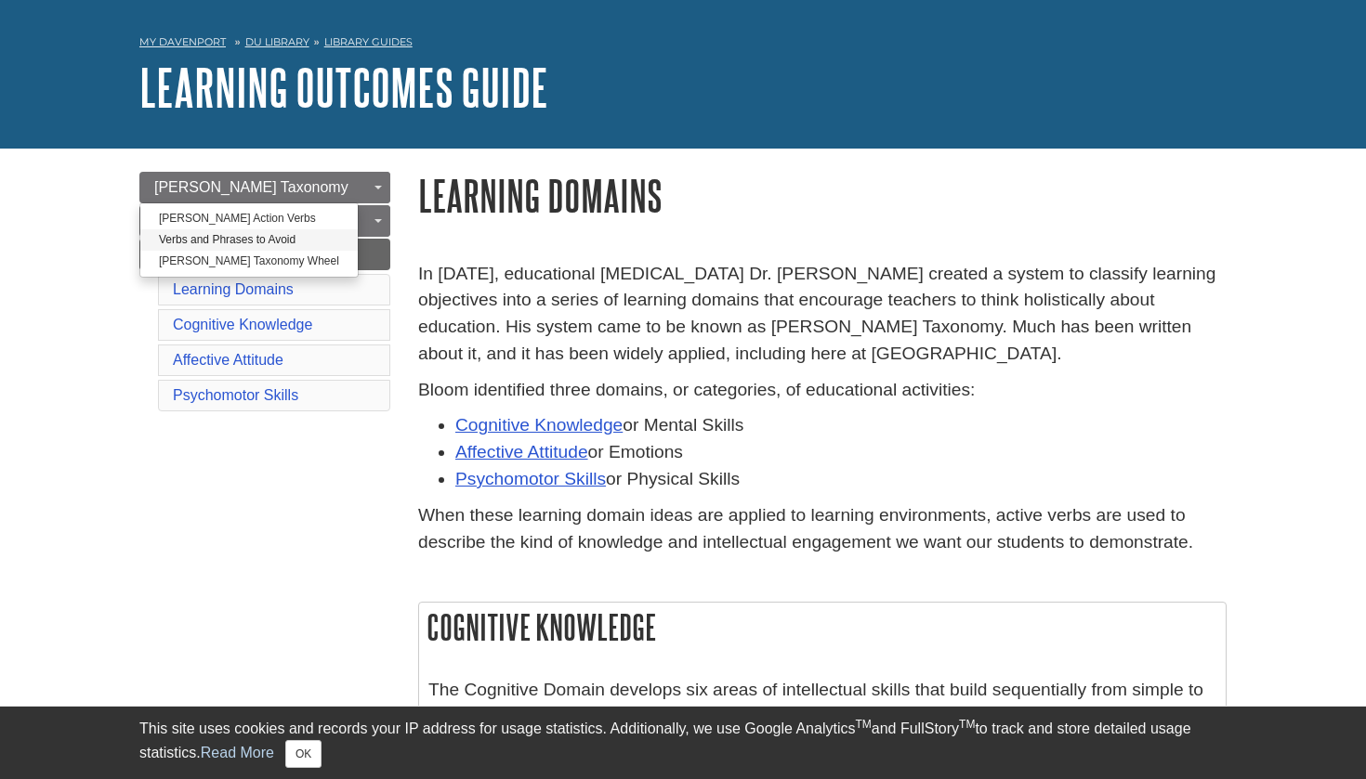
click at [272, 242] on link "Verbs and Phrases to Avoid" at bounding box center [248, 239] width 217 height 21
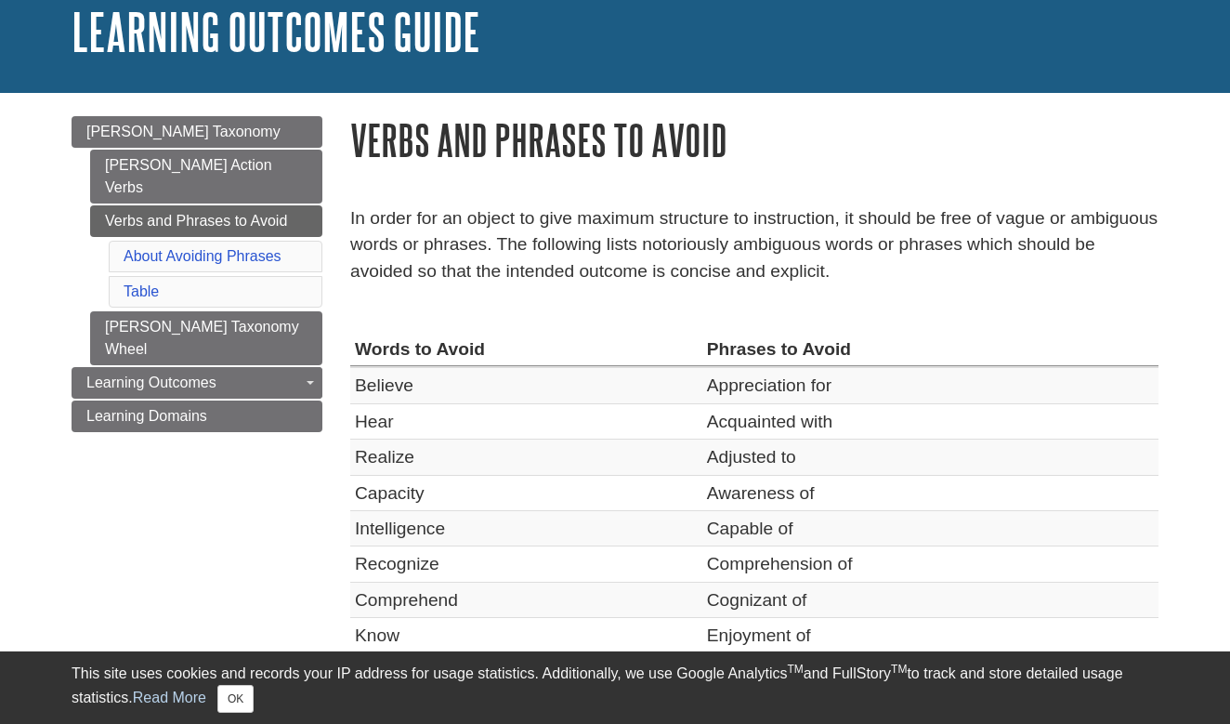
scroll to position [131, 0]
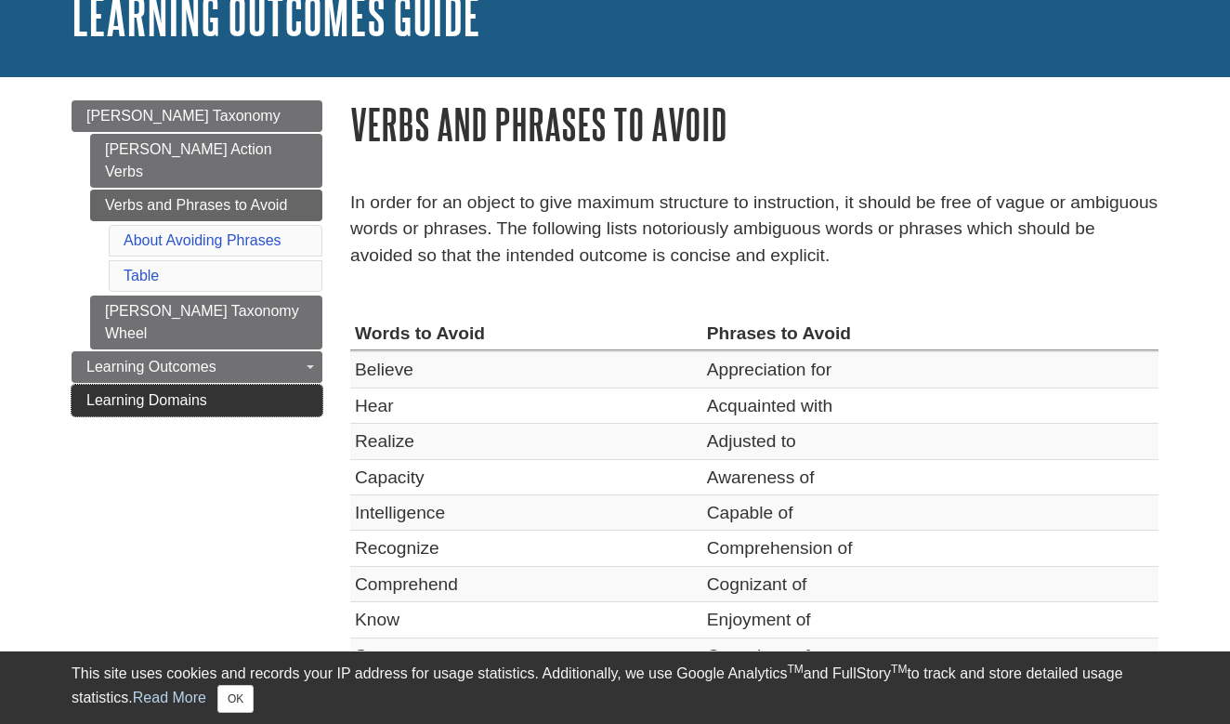
click at [294, 385] on link "Learning Domains" at bounding box center [197, 401] width 251 height 32
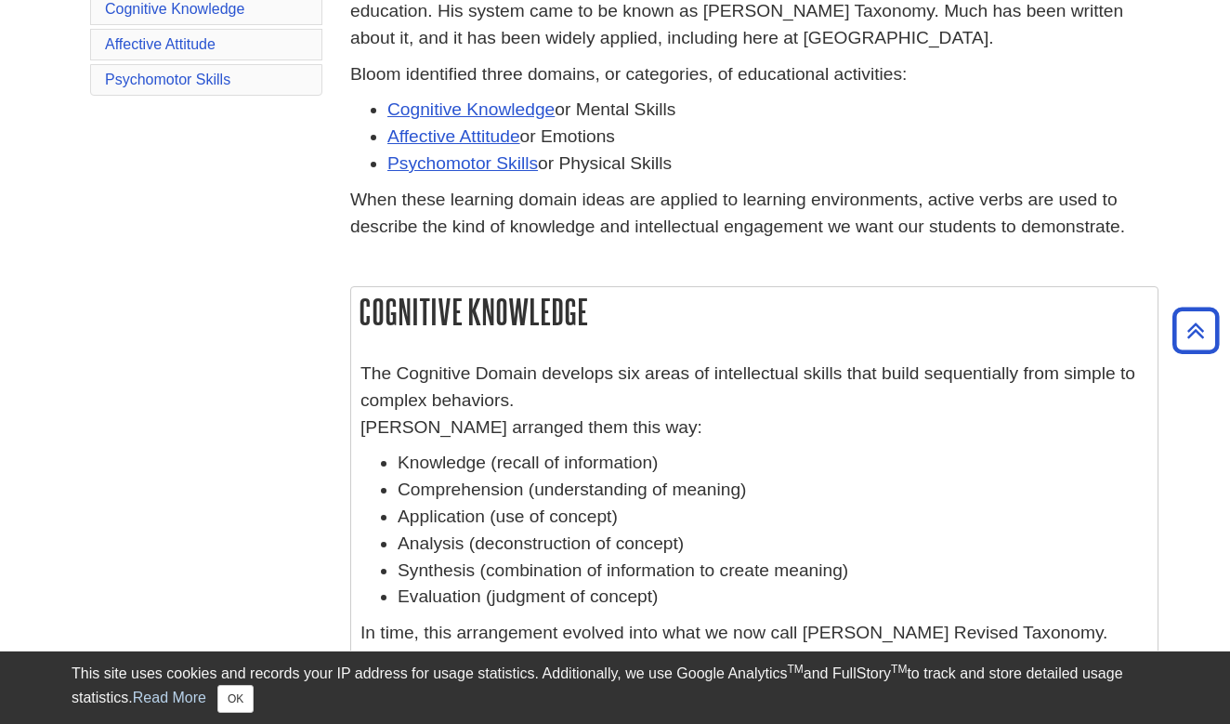
scroll to position [379, 0]
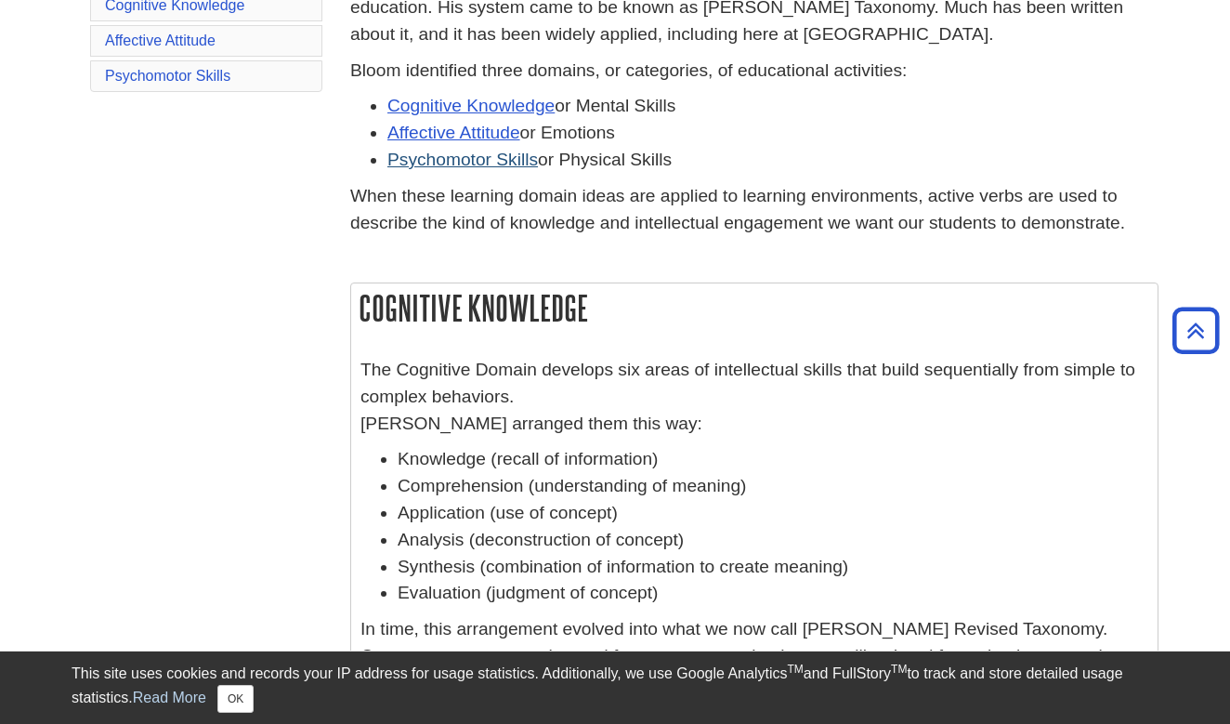
click at [445, 158] on link "Psychomotor Skills" at bounding box center [462, 160] width 150 height 20
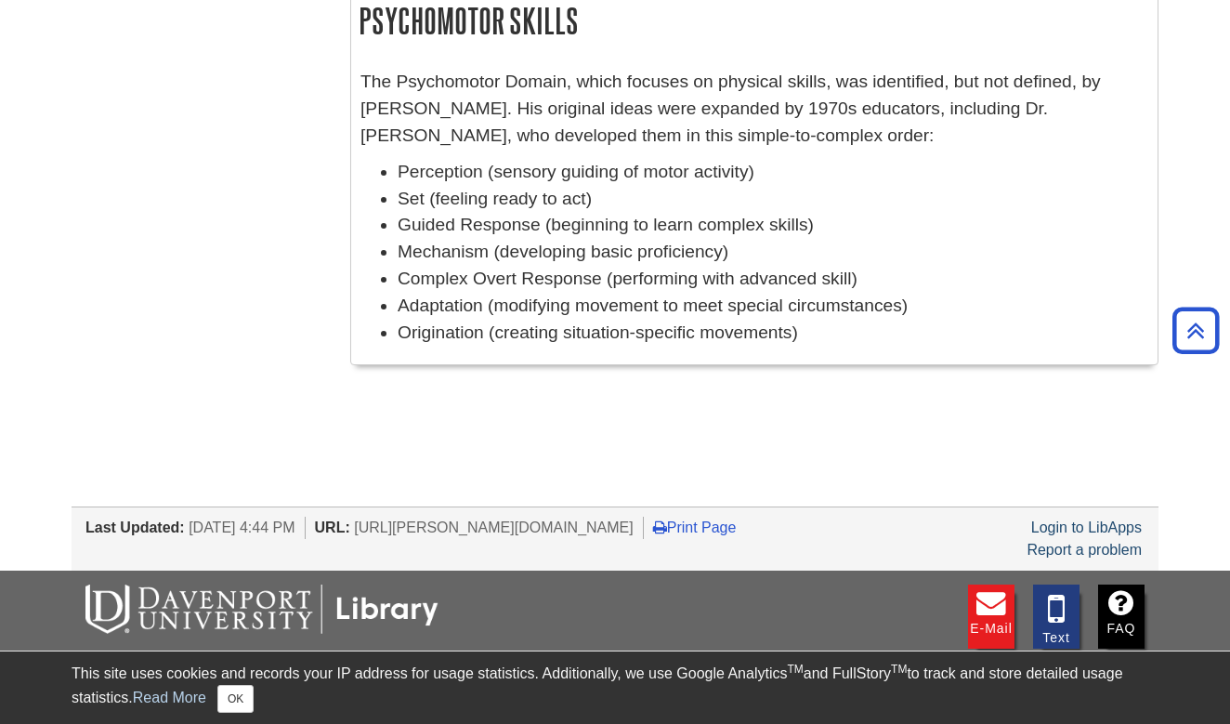
scroll to position [1618, 0]
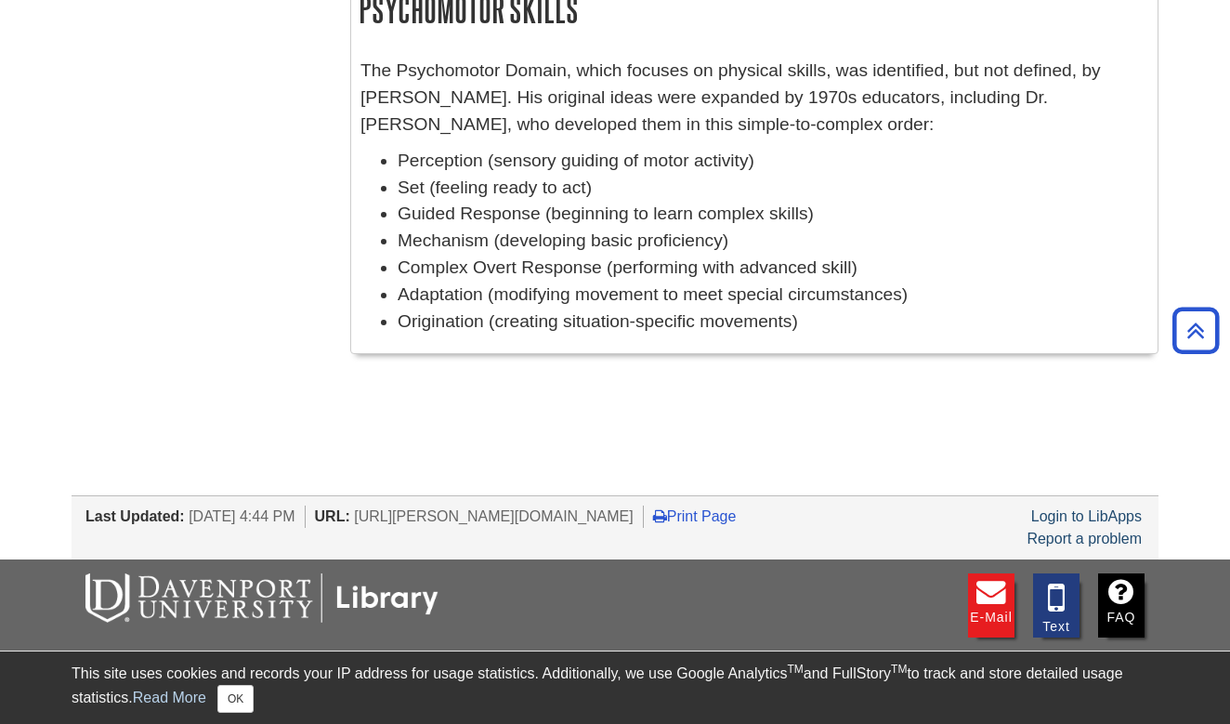
click at [539, 2] on h2 "Psychomotor Skills" at bounding box center [754, 9] width 806 height 49
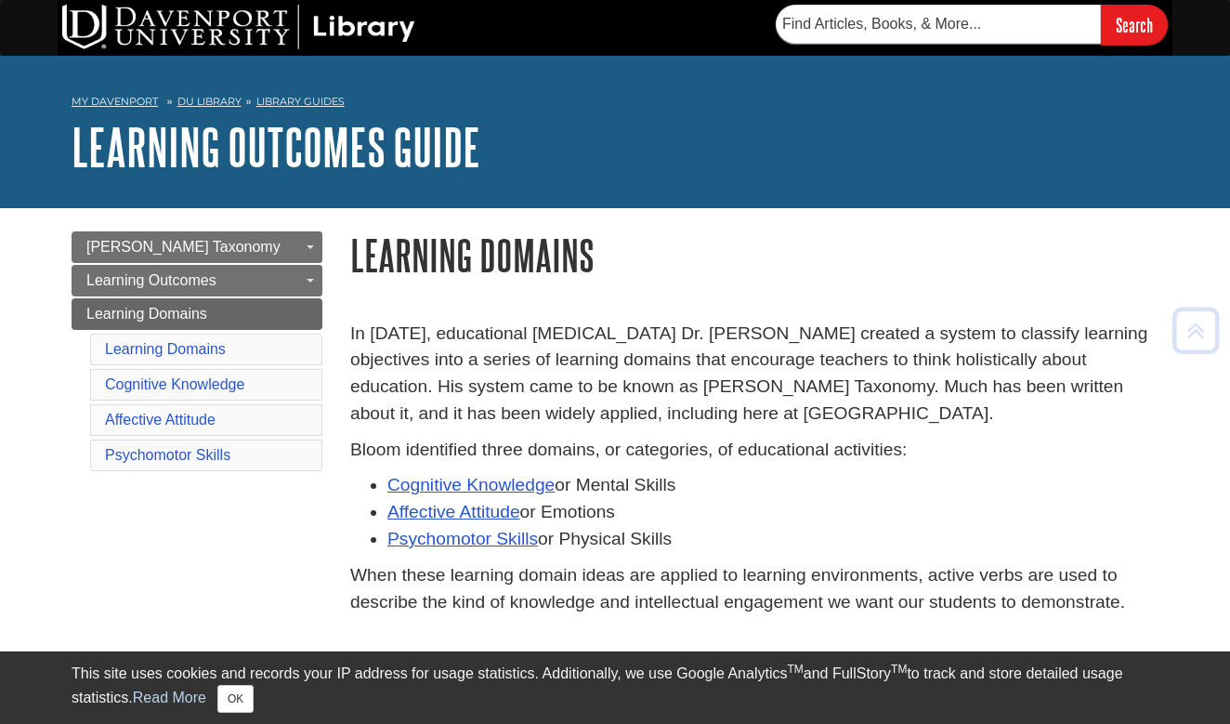
scroll to position [0, 0]
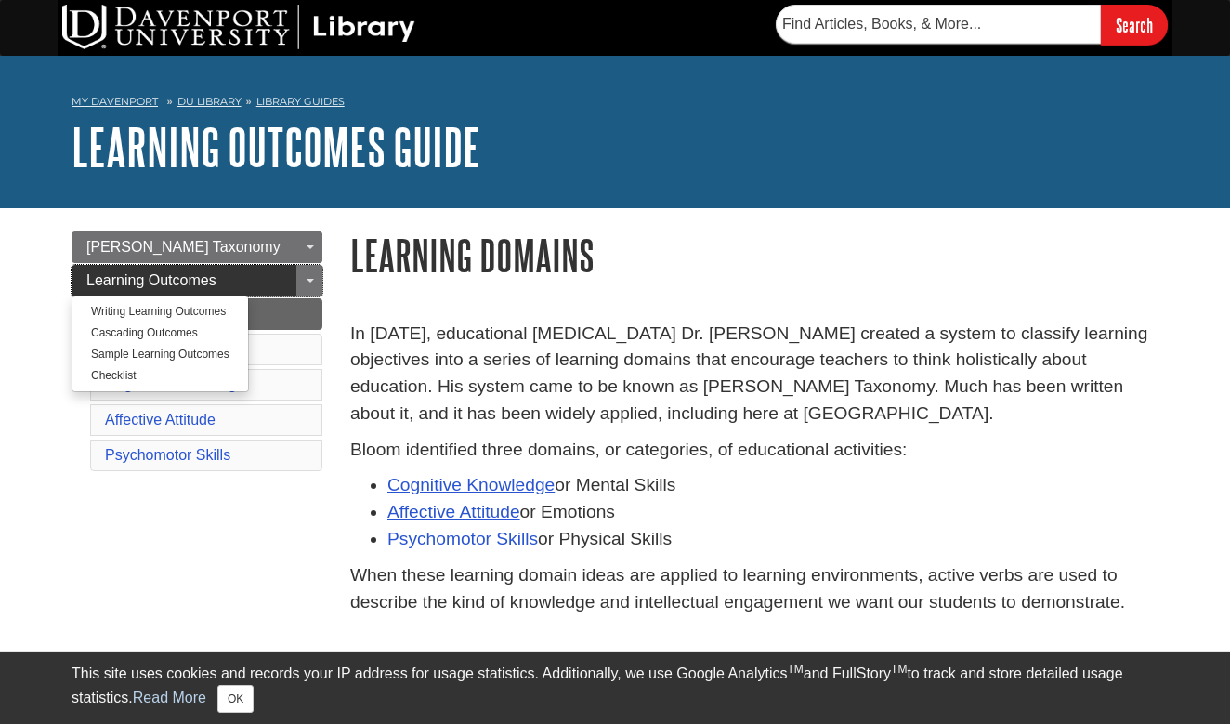
click at [192, 281] on span "Learning Outcomes" at bounding box center [151, 280] width 130 height 16
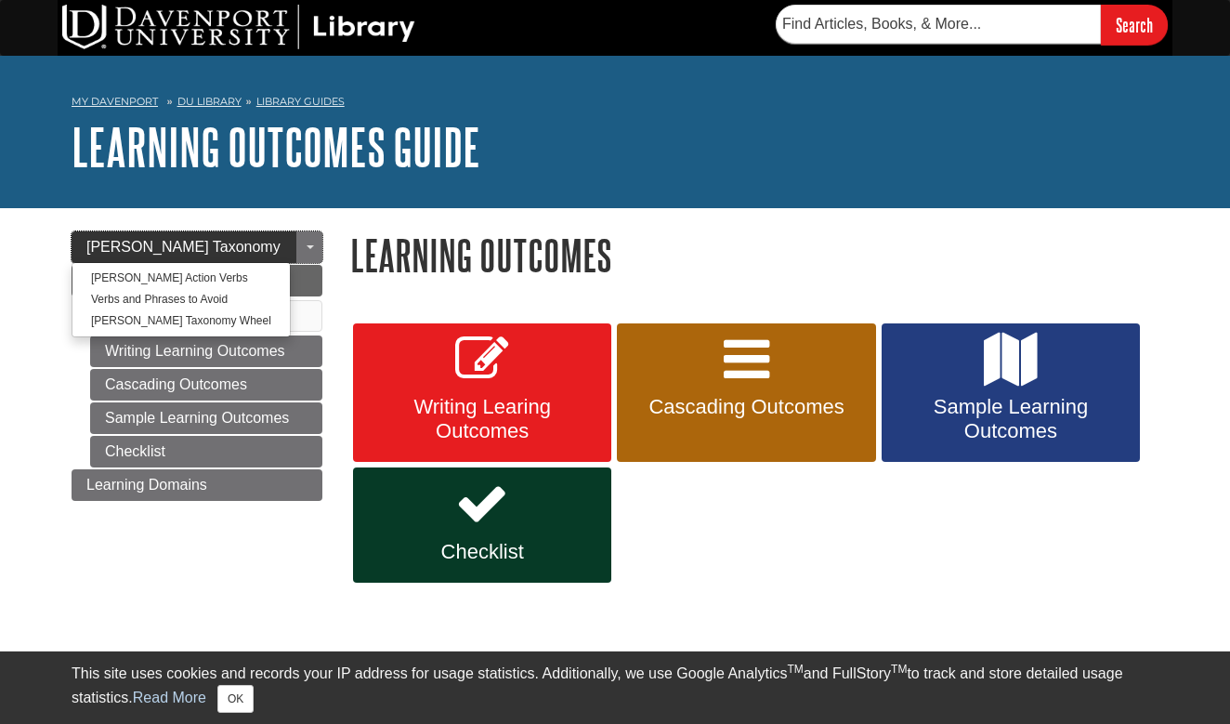
click at [172, 241] on span "[PERSON_NAME] Taxonomy" at bounding box center [183, 247] width 194 height 16
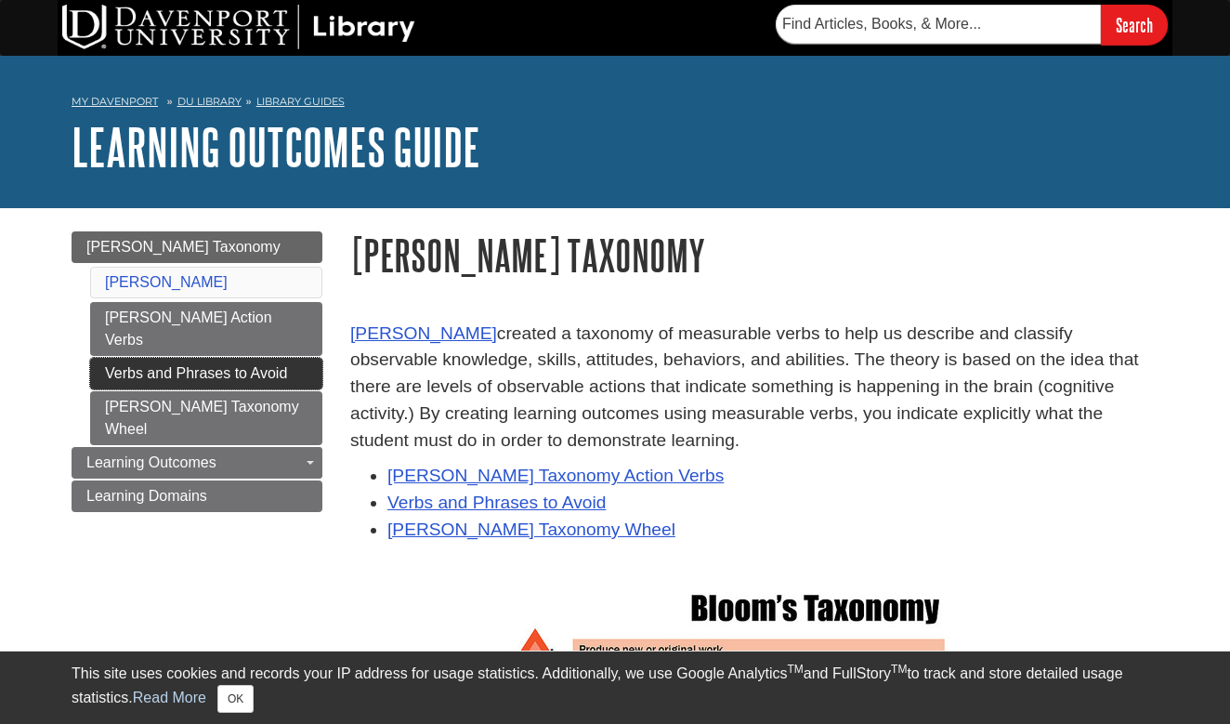
click at [177, 360] on link "Verbs and Phrases to Avoid" at bounding box center [206, 374] width 232 height 32
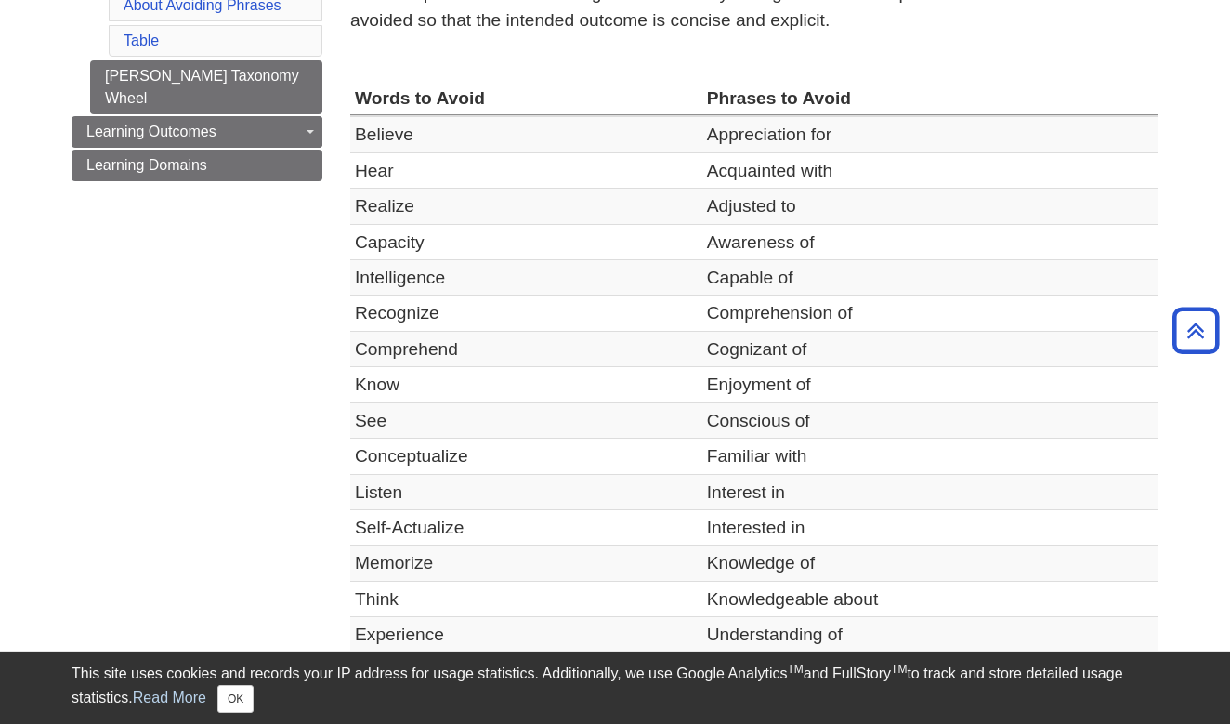
scroll to position [365, 0]
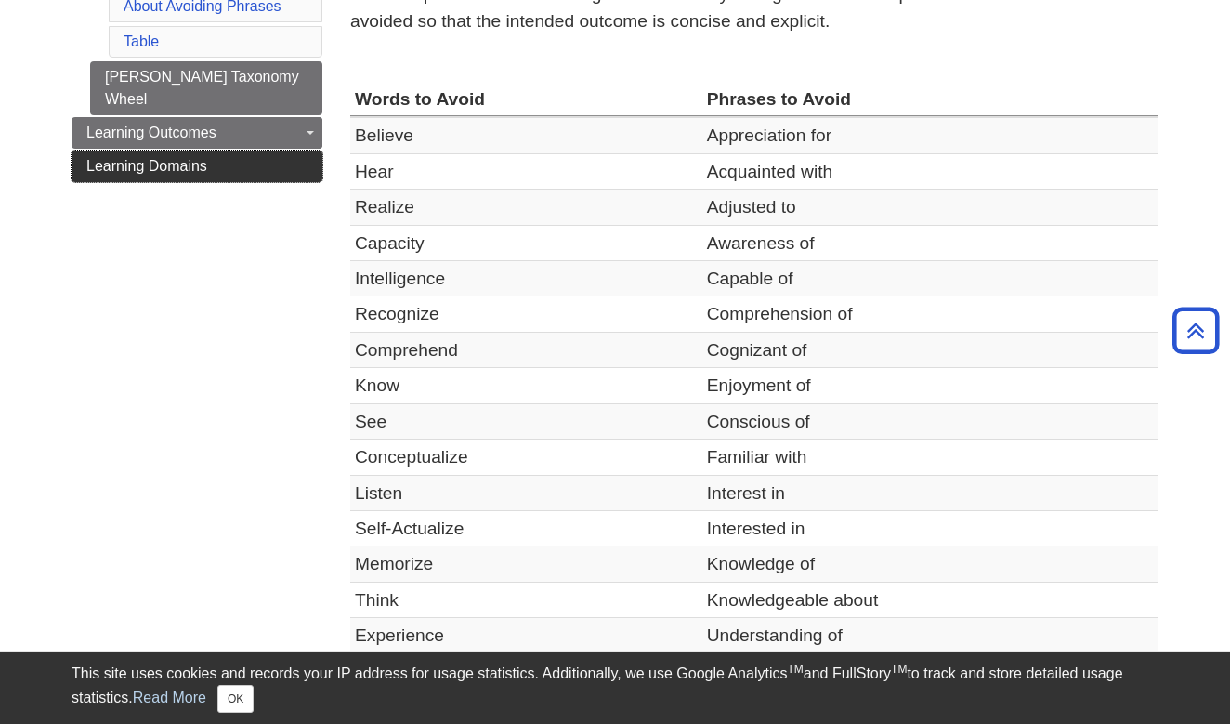
click at [189, 158] on span "Learning Domains" at bounding box center [146, 166] width 121 height 16
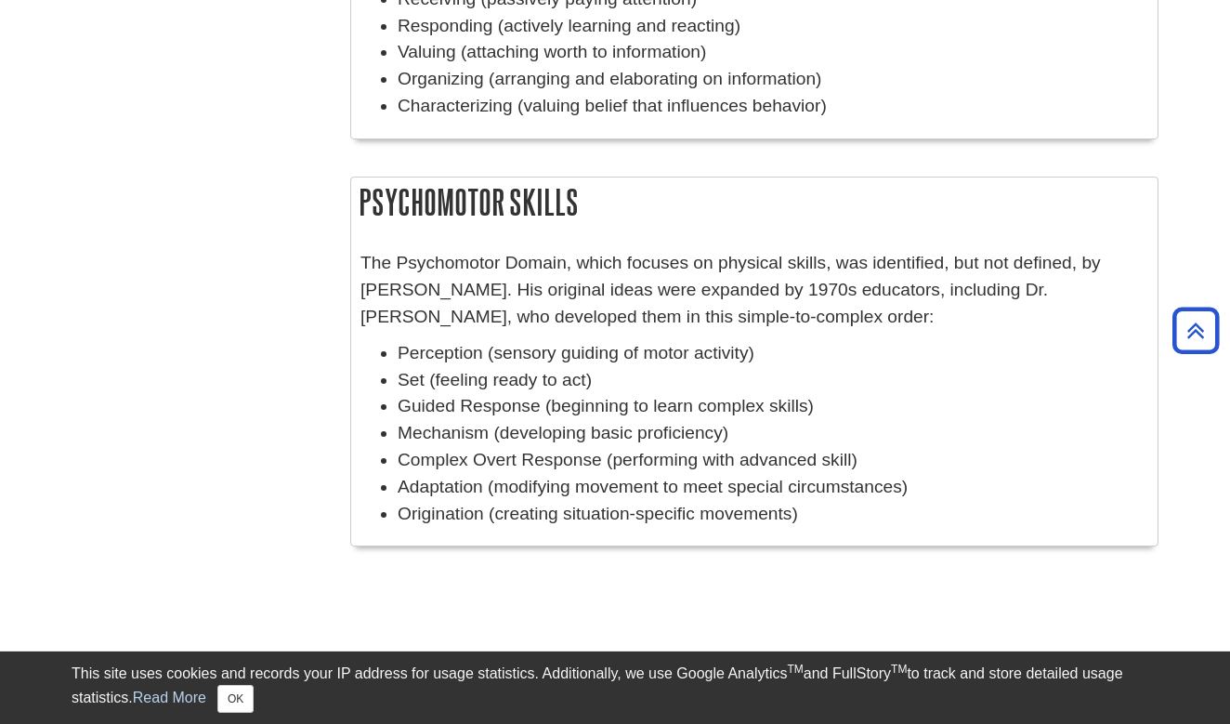
scroll to position [1478, 0]
